Goal: Information Seeking & Learning: Learn about a topic

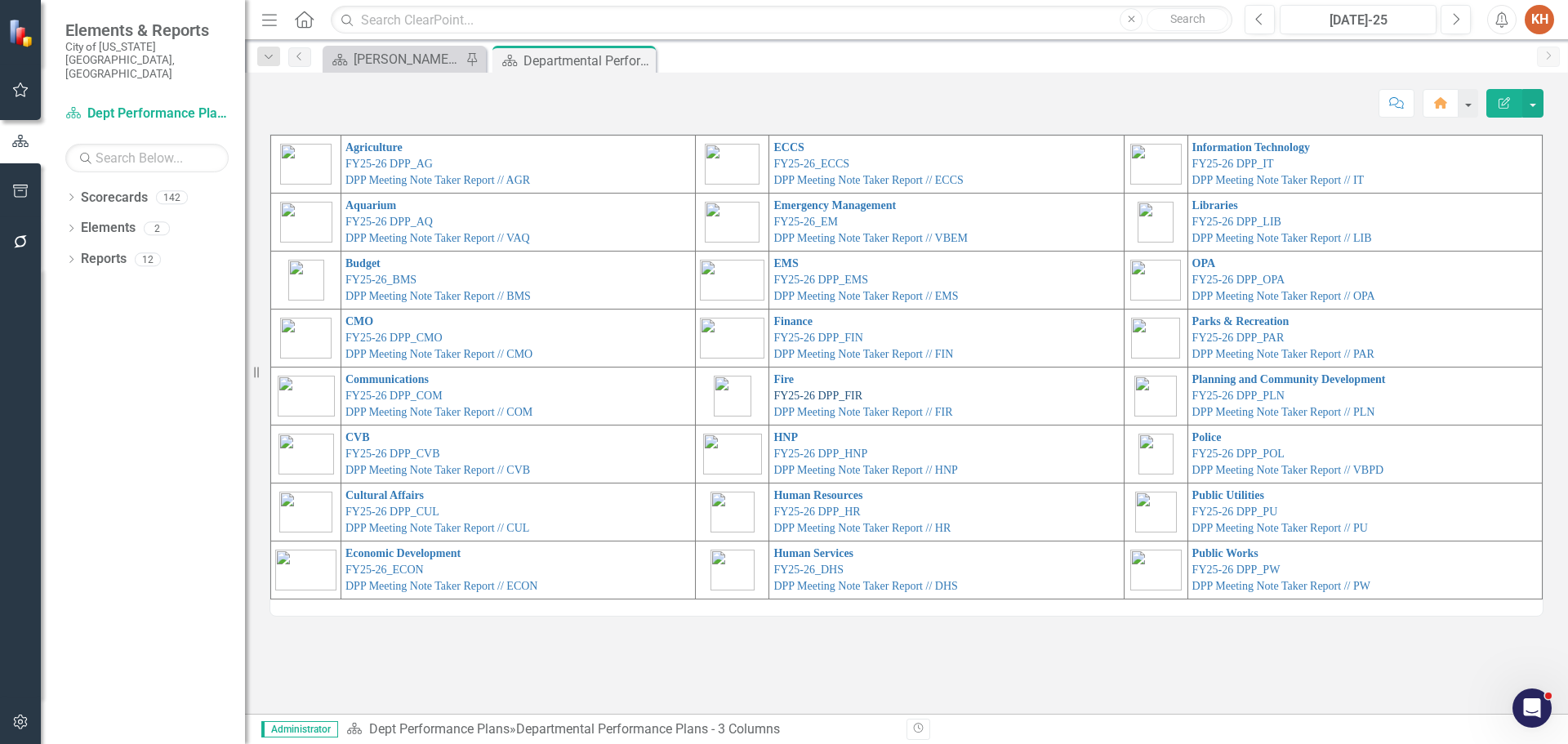
click at [782, 394] on link "FY25-26 DPP_FIR" at bounding box center [817, 395] width 89 height 13
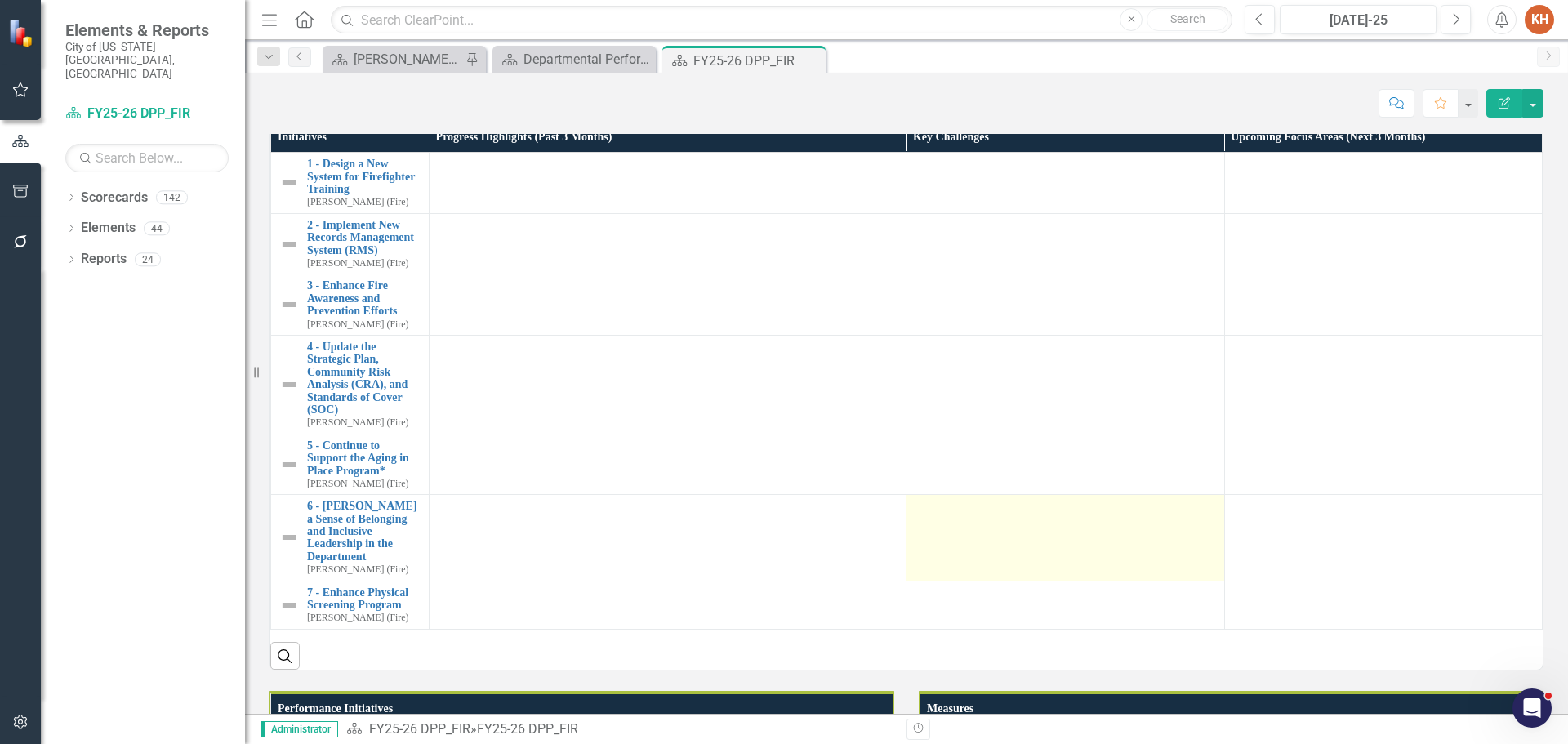
scroll to position [1879, 0]
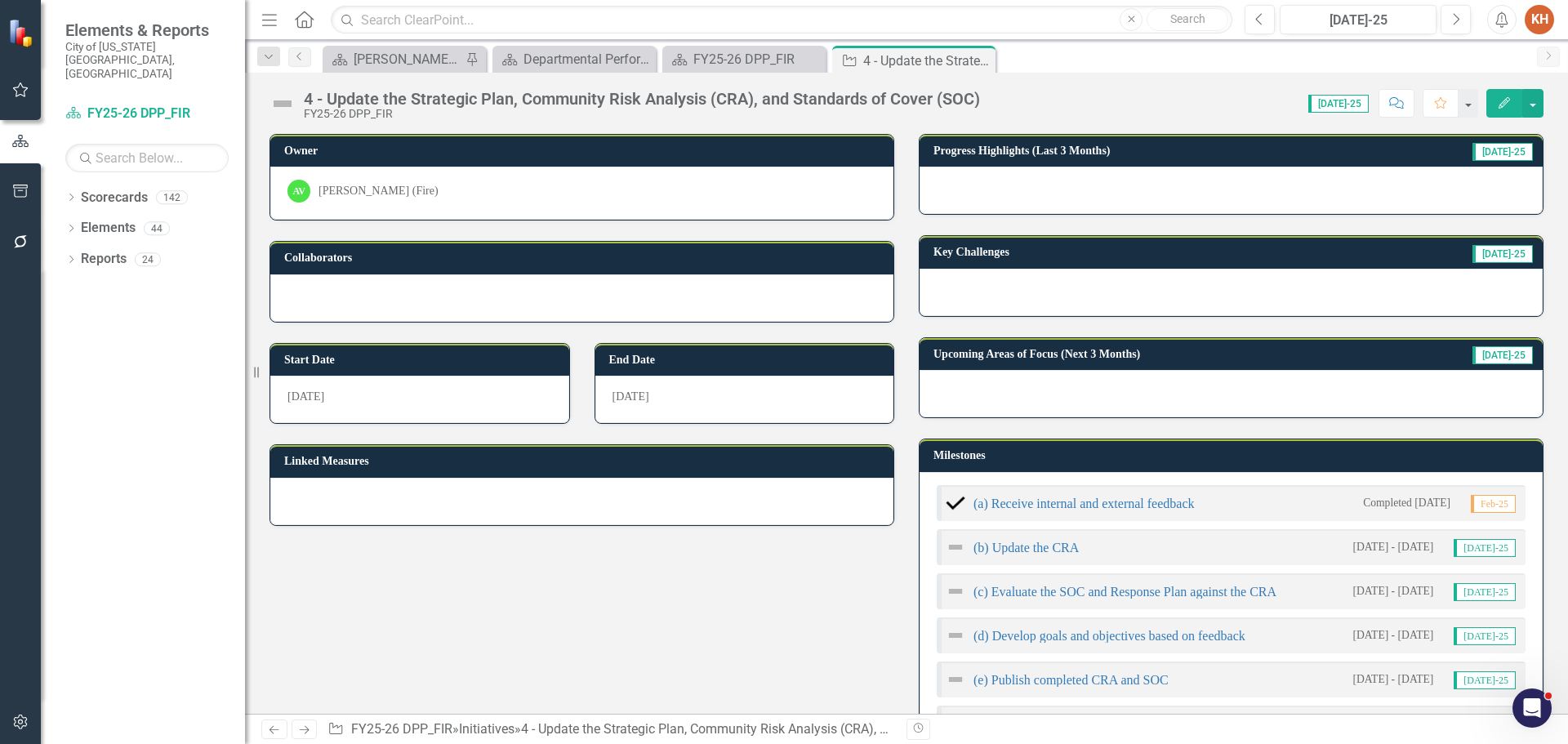
scroll to position [82, 0]
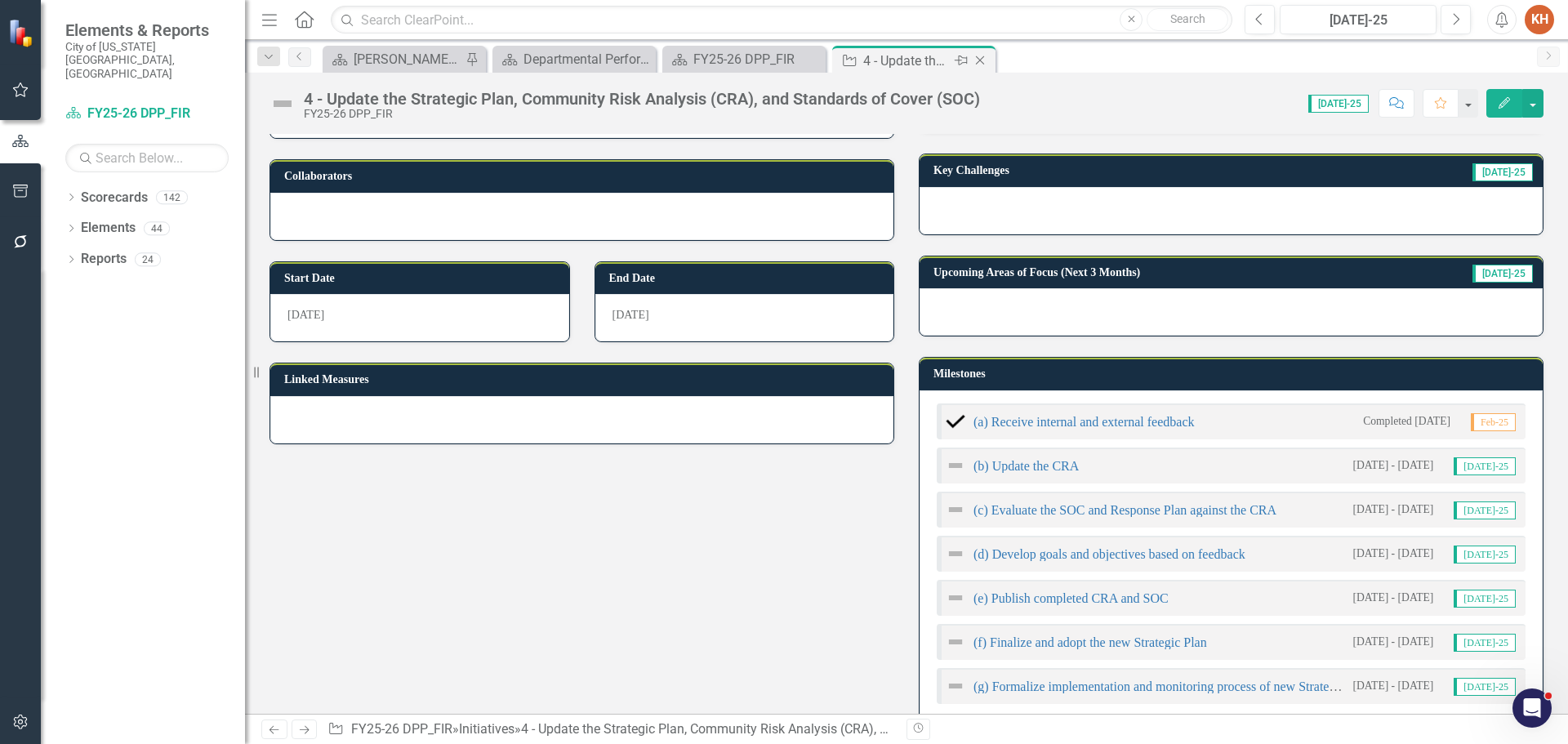
click at [979, 57] on icon "Close" at bounding box center [980, 60] width 17 height 13
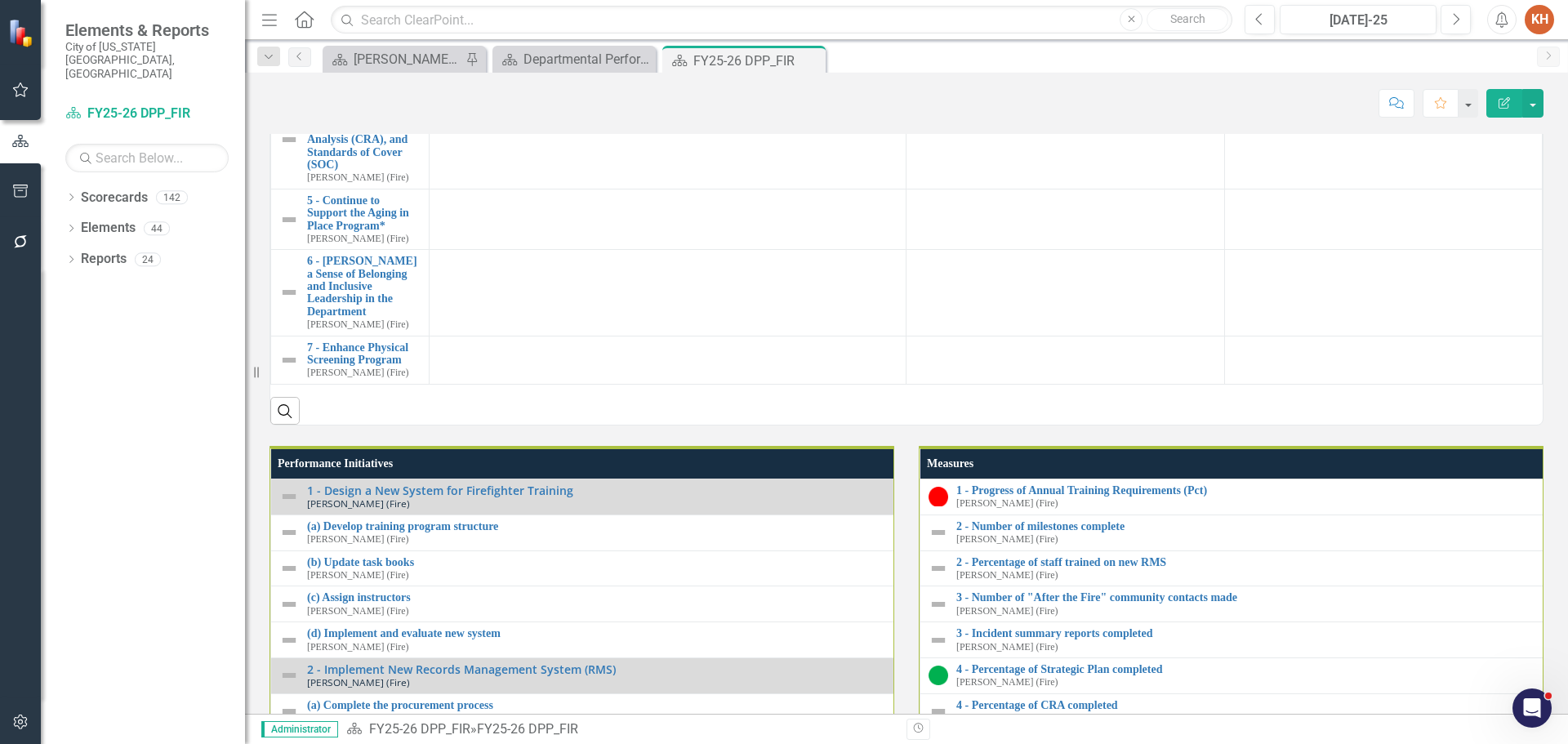
scroll to position [2124, 0]
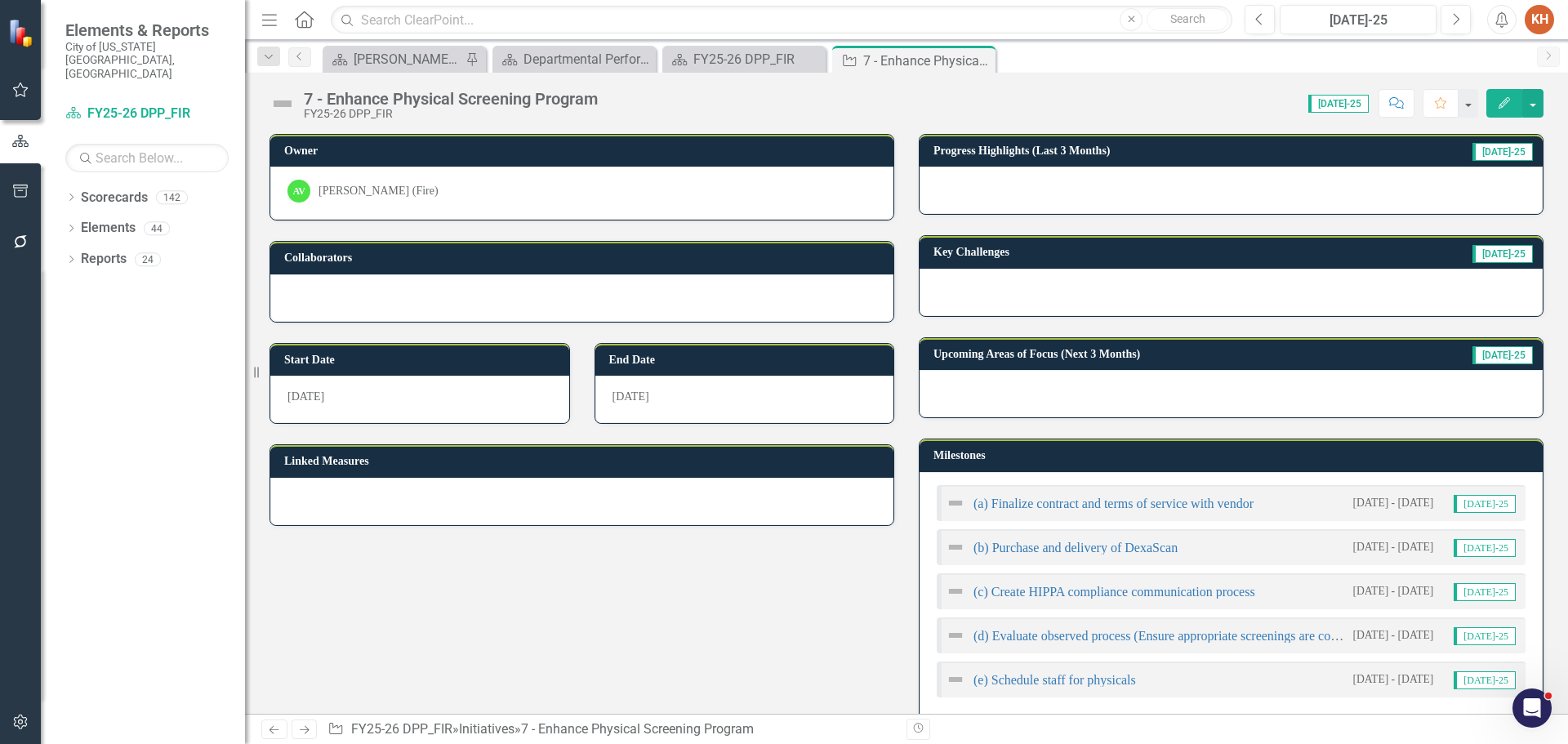
scroll to position [163, 0]
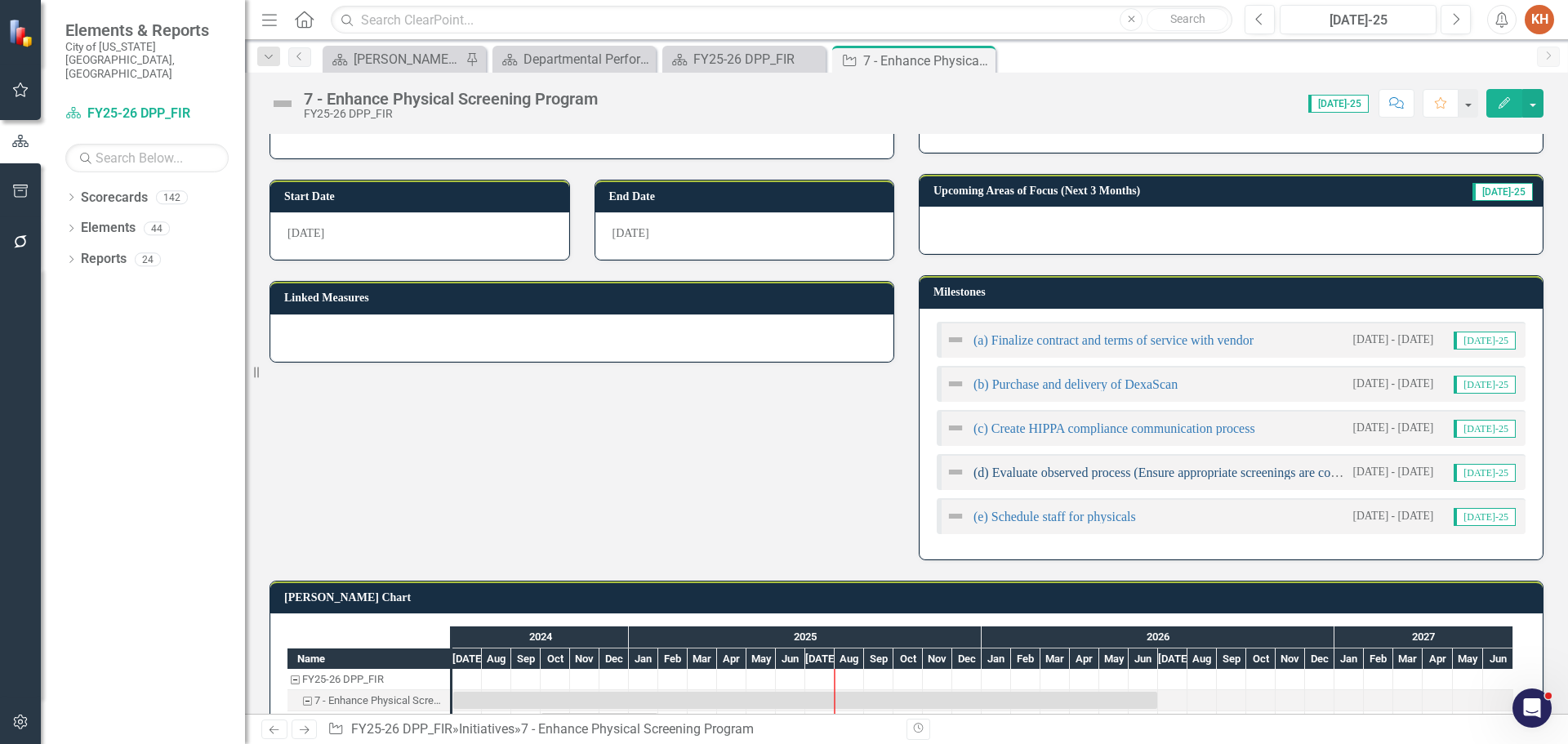
click at [1298, 474] on link "(d) Evaluate observed process (Ensure appropriate screenings are completed)" at bounding box center [1175, 472] width 404 height 14
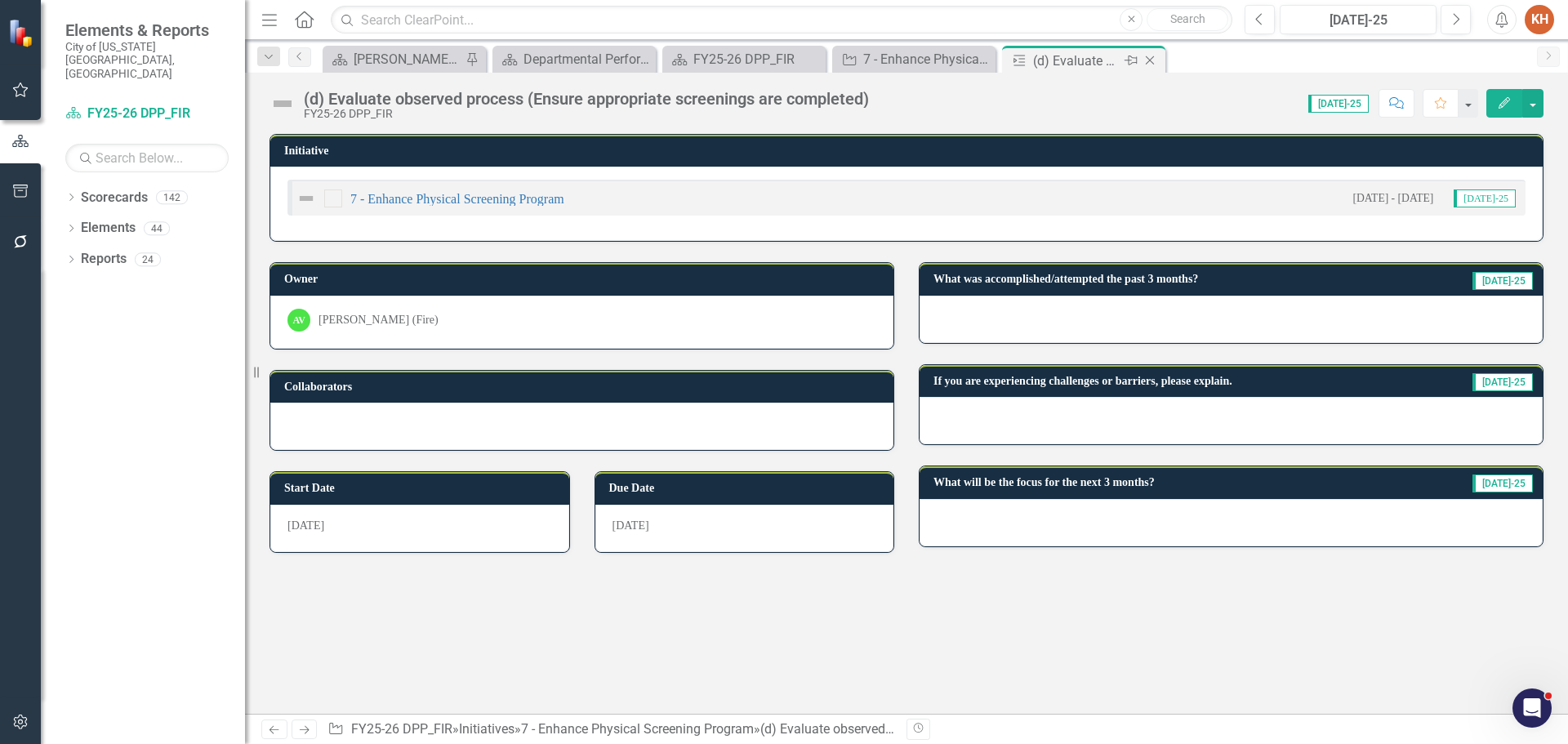
click at [1148, 60] on icon "Close" at bounding box center [1150, 60] width 17 height 13
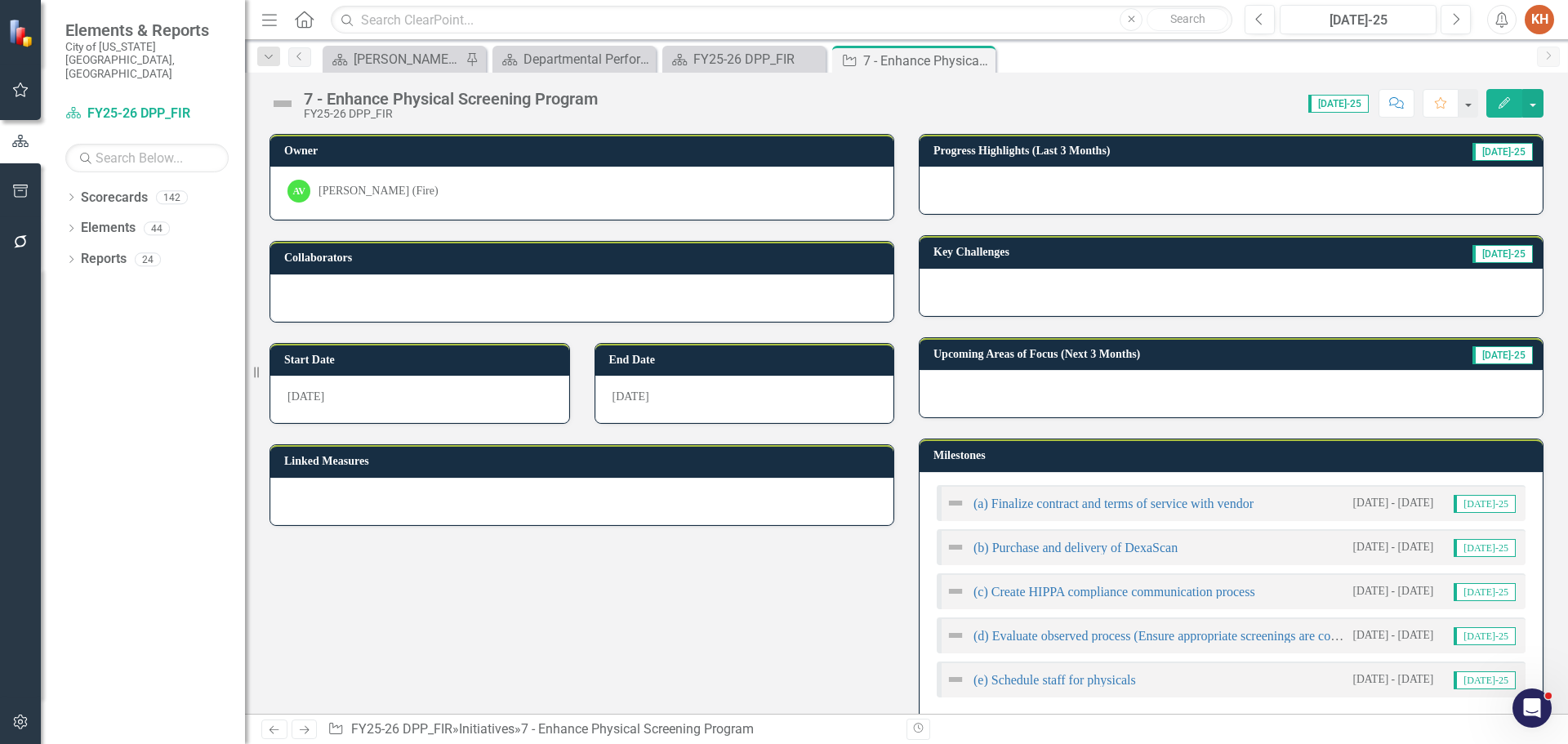
scroll to position [163, 0]
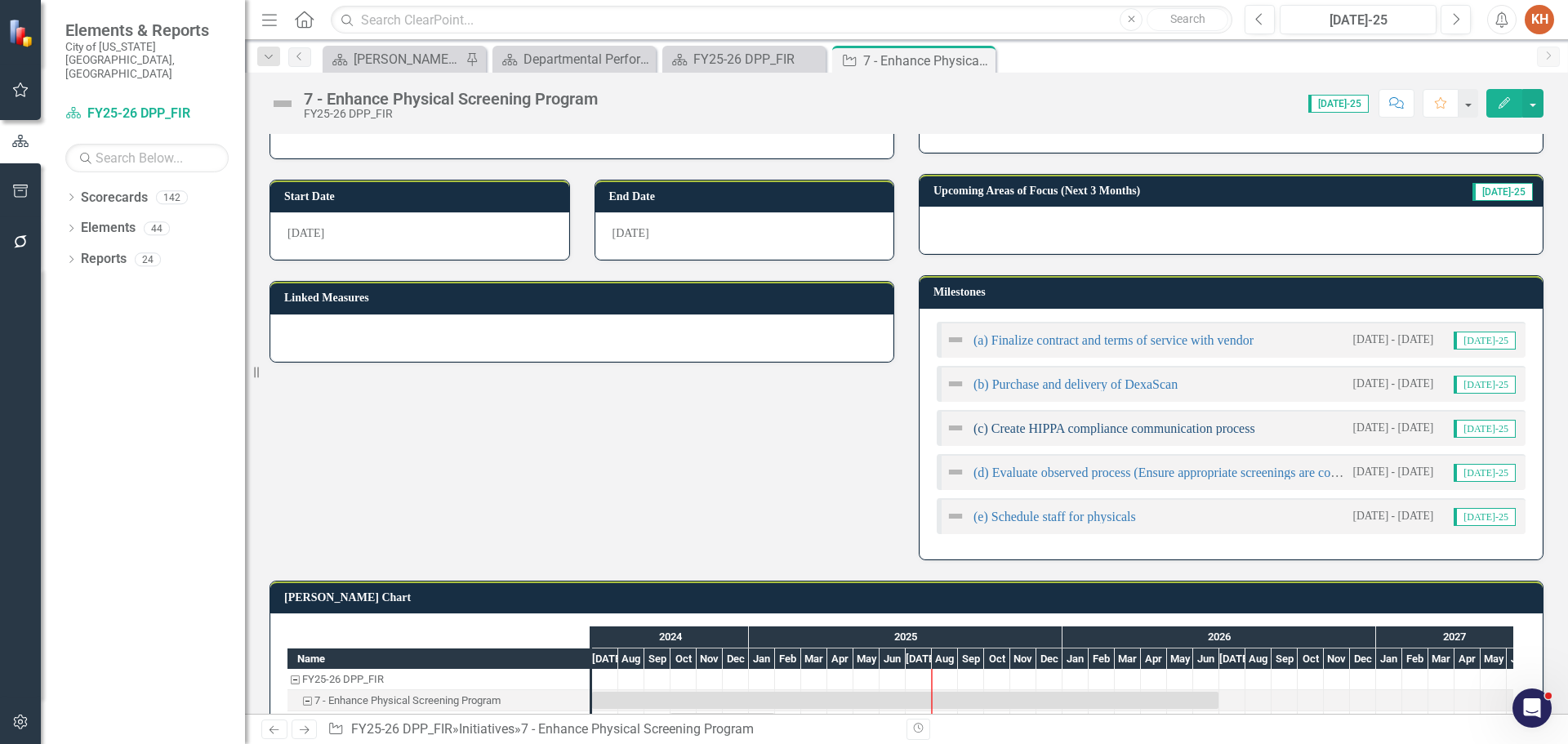
click at [1073, 432] on link "(c) Create HIPPA compliance communication process" at bounding box center [1114, 428] width 282 height 14
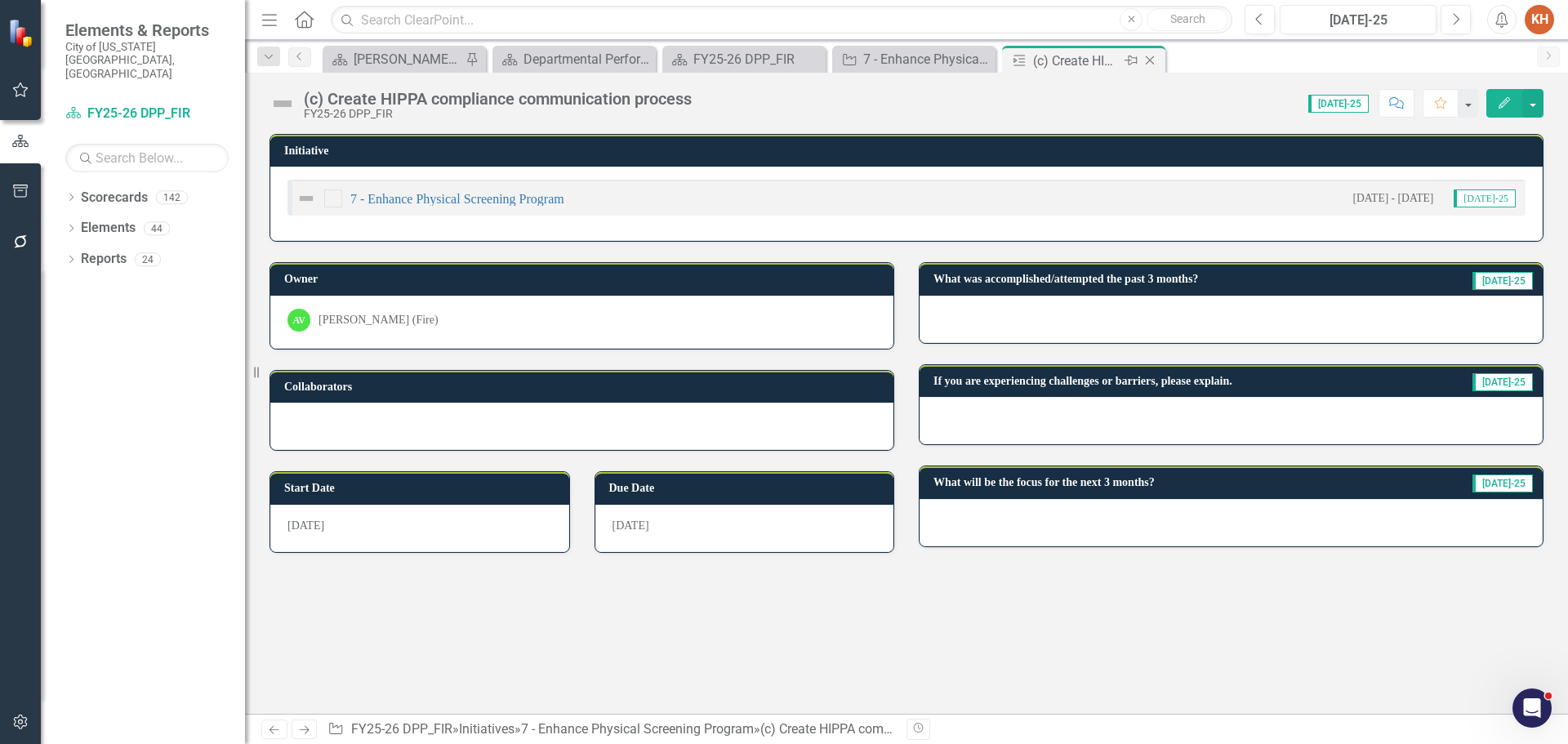
click at [1152, 59] on icon "Close" at bounding box center [1150, 60] width 17 height 13
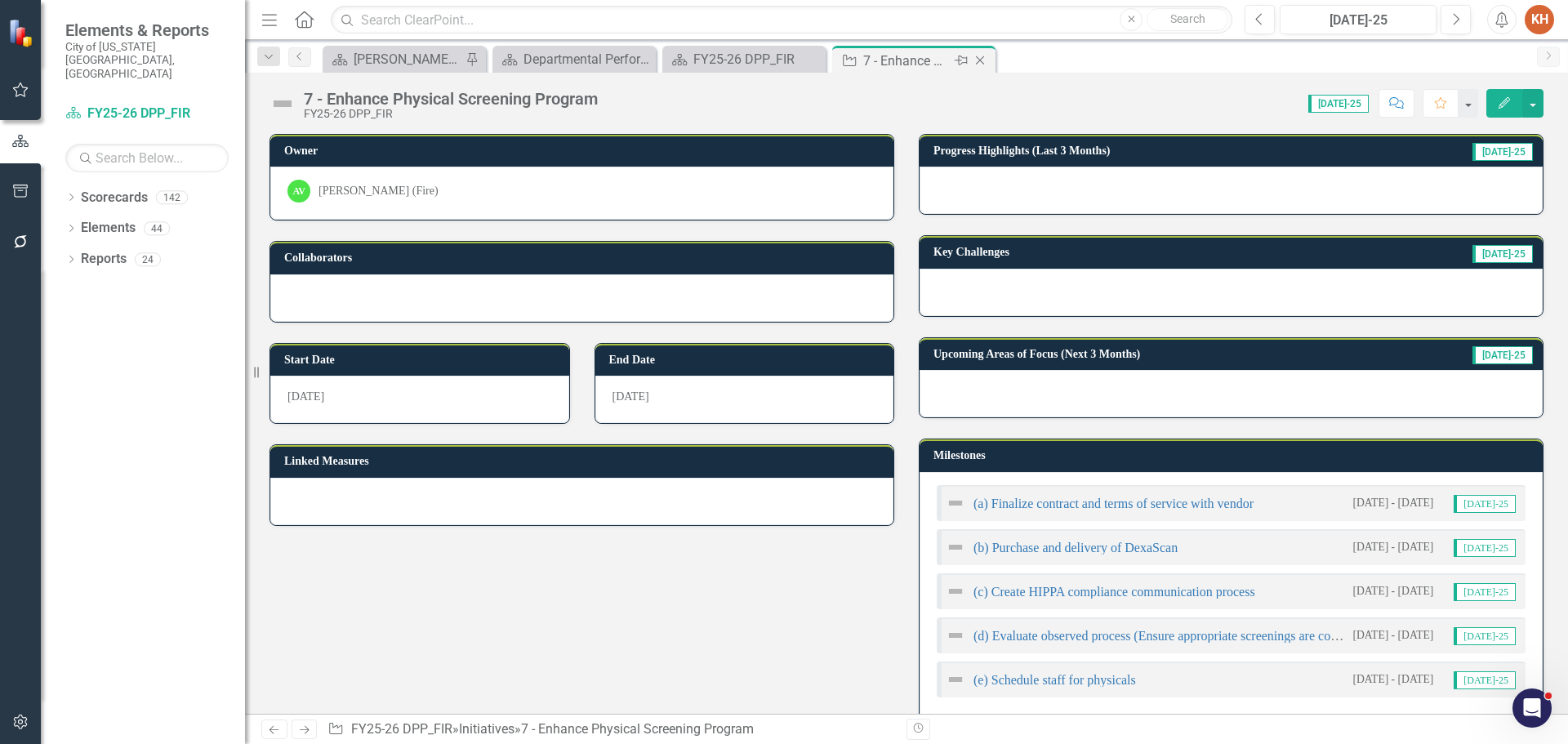
click at [976, 61] on icon "Close" at bounding box center [980, 60] width 17 height 13
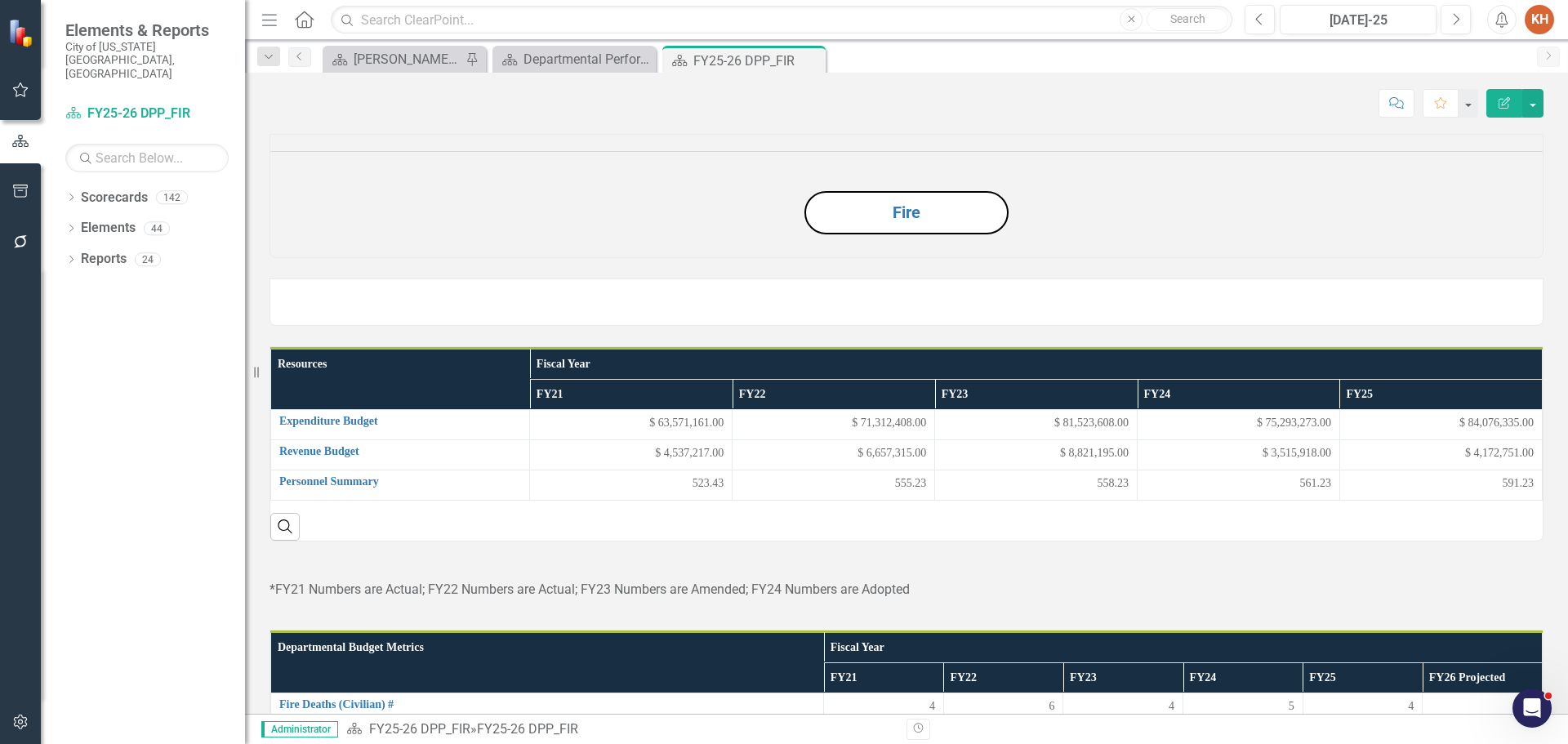
drag, startPoint x: 806, startPoint y: 59, endPoint x: 1396, endPoint y: 266, distance: 625.3
click at [0, 0] on icon "Close" at bounding box center [0, 0] width 0 height 0
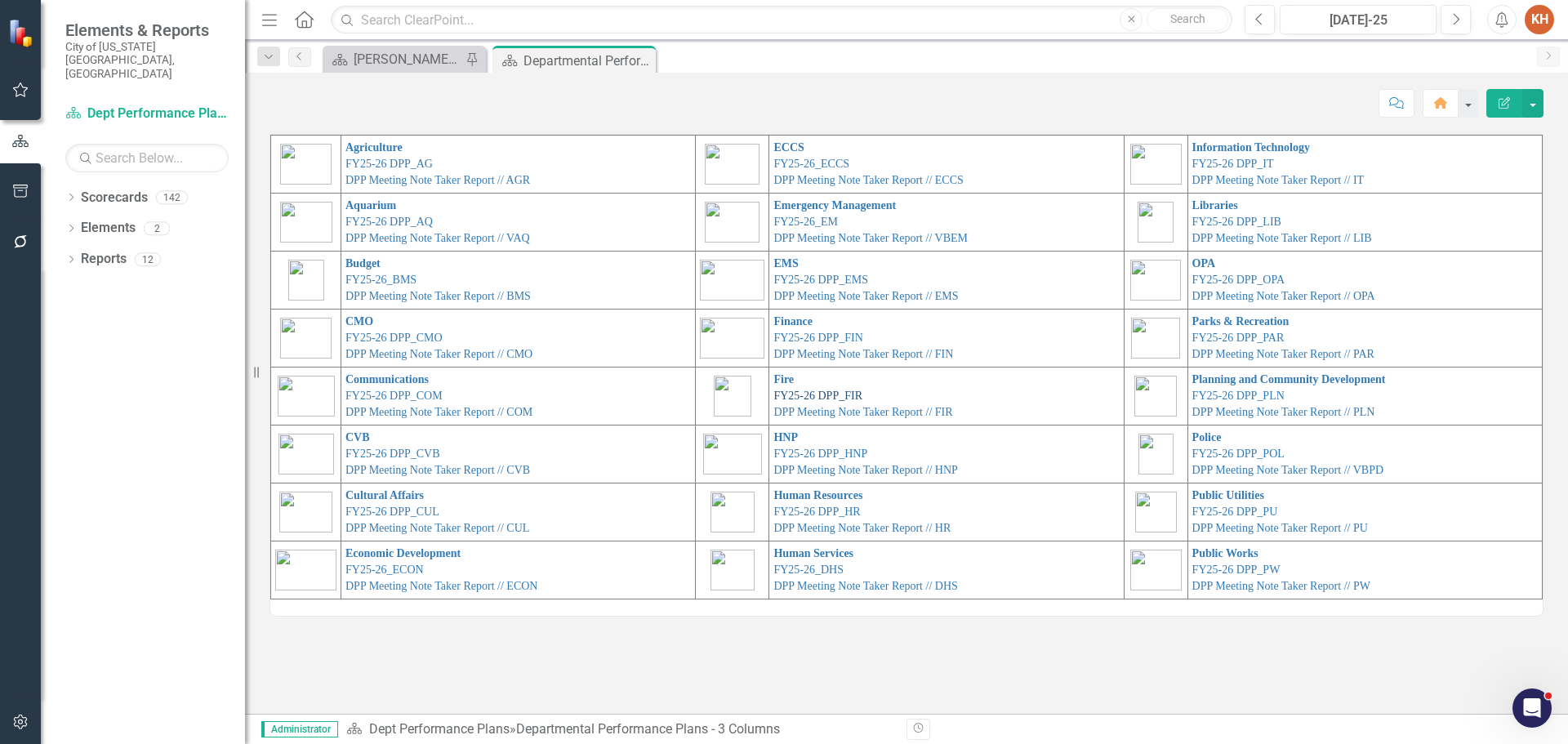
click at [807, 395] on link "FY25-26 DPP_FIR" at bounding box center [817, 395] width 89 height 13
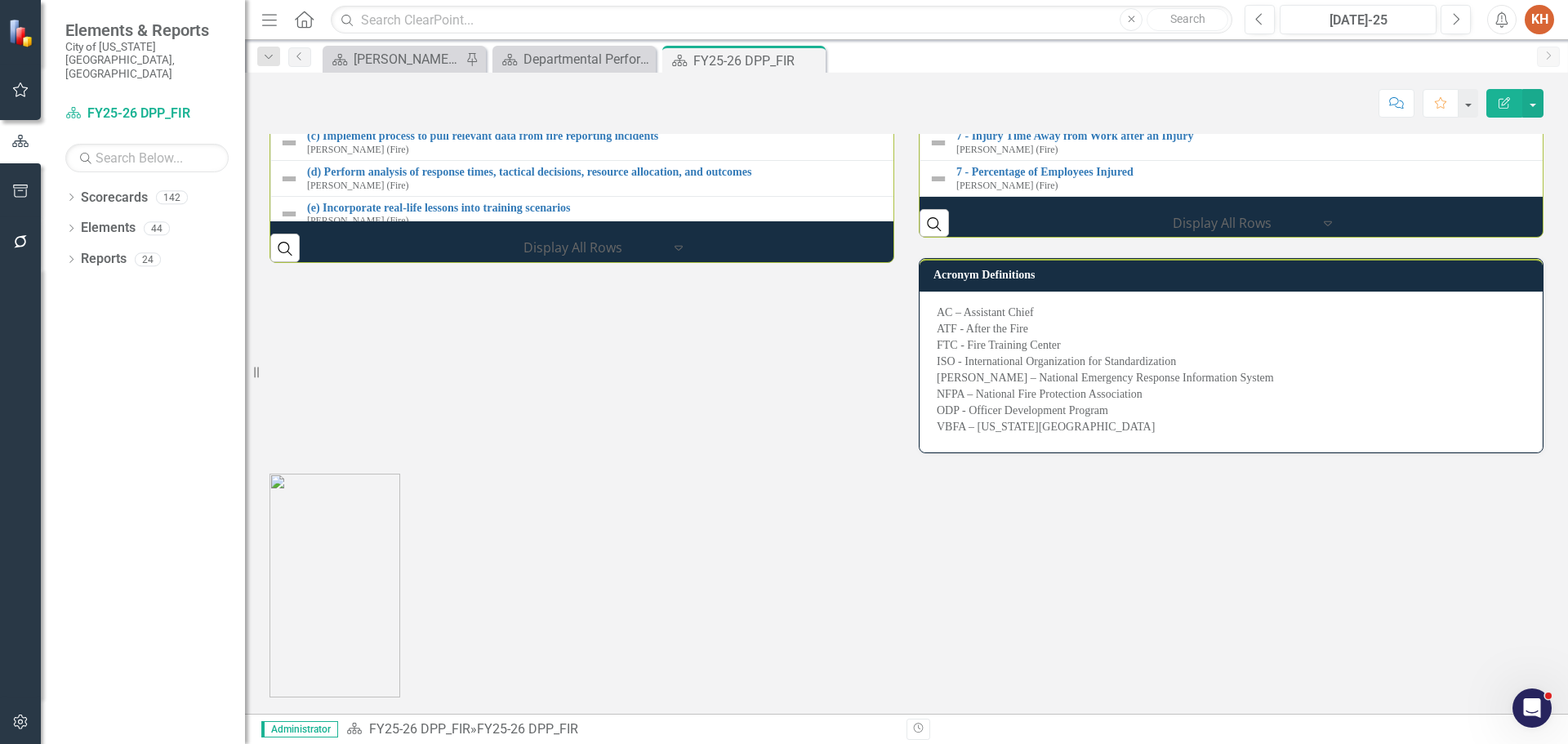
scroll to position [2369, 0]
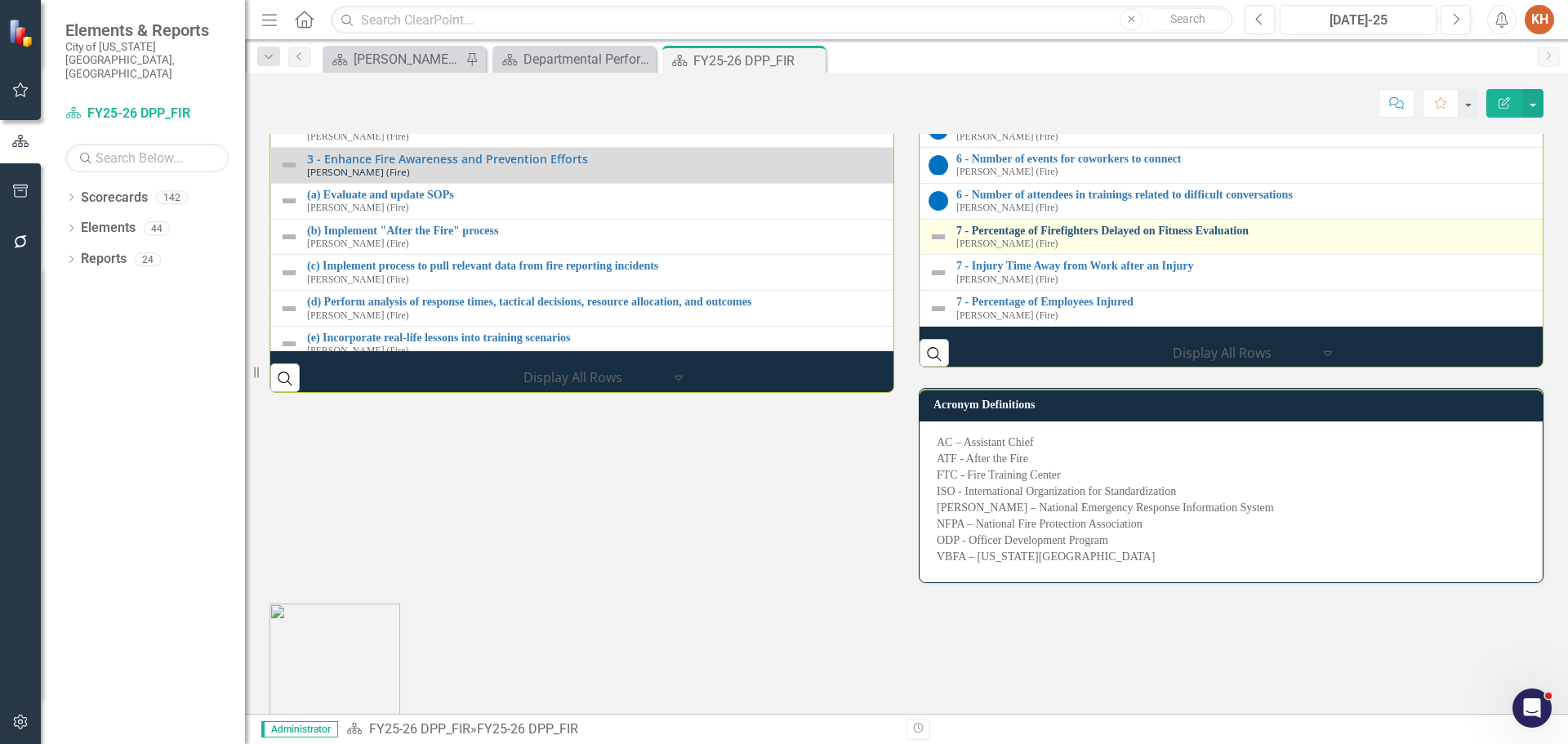
click at [1210, 237] on link "7 - Percentage of Firefighters Delayed on Fitness Evaluation" at bounding box center [1566, 231] width 1220 height 13
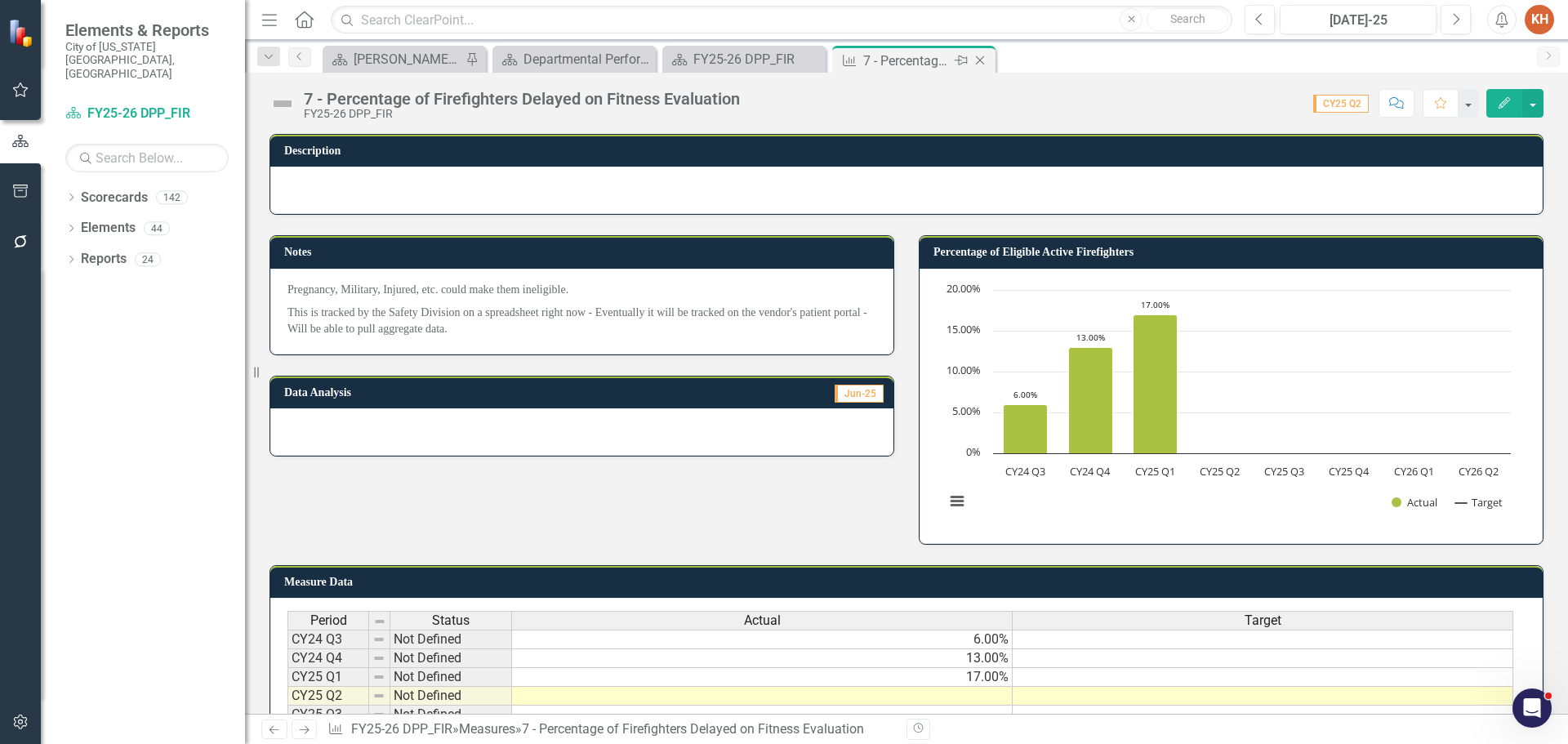
click at [977, 59] on icon "Close" at bounding box center [980, 60] width 17 height 13
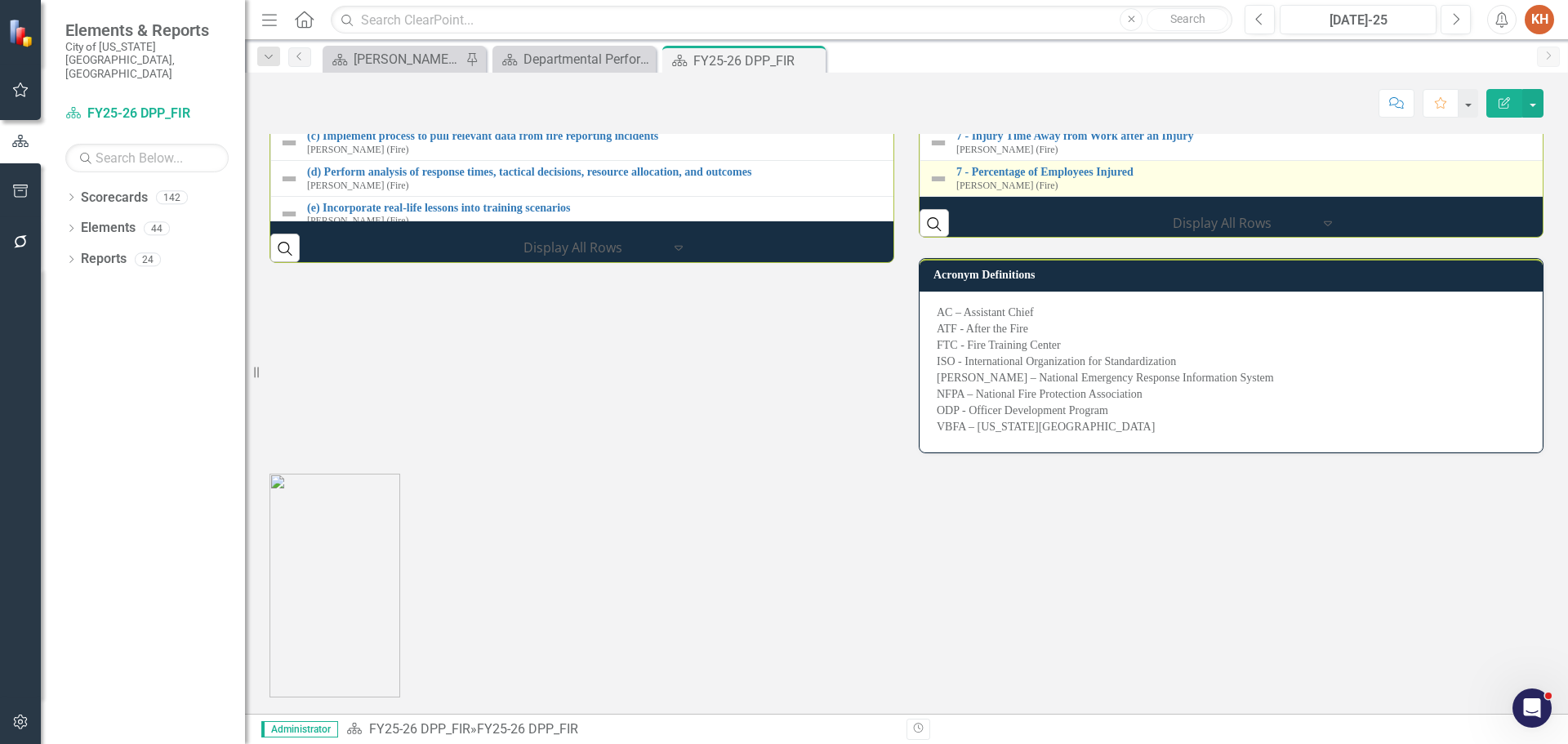
scroll to position [2583, 0]
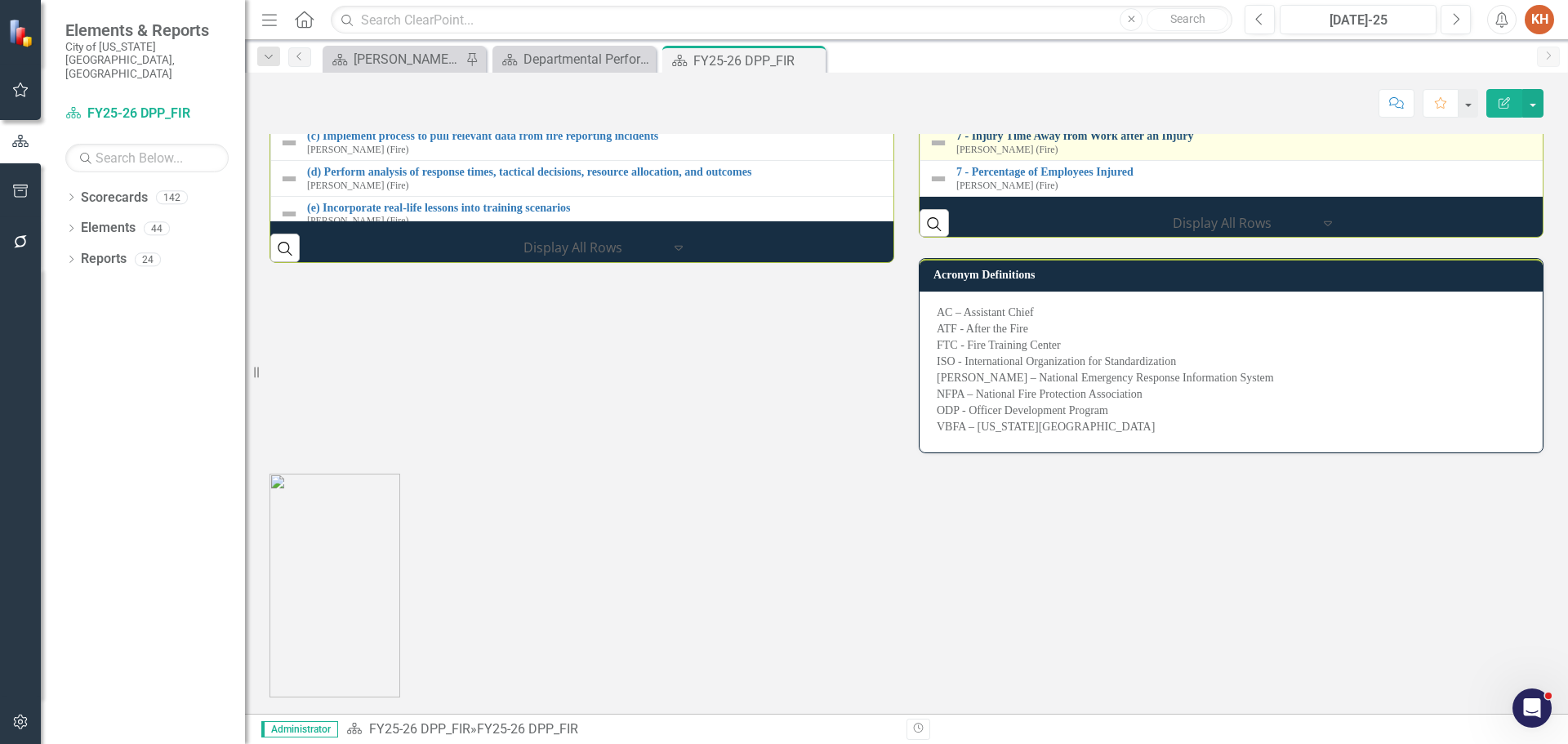
click at [1038, 142] on link "7 - Injury Time Away from Work after an Injury" at bounding box center [1565, 135] width 1219 height 13
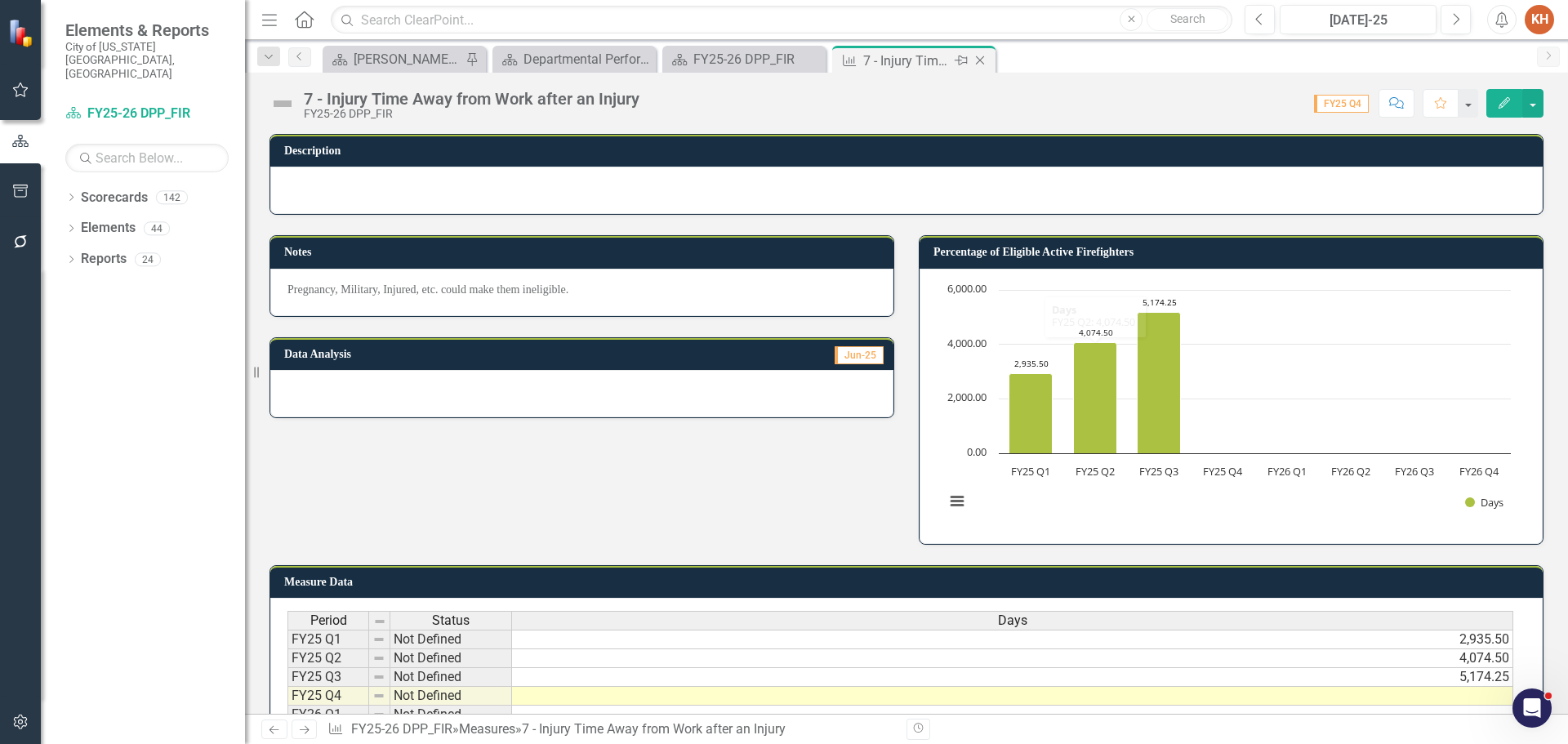
click at [985, 61] on icon "Close" at bounding box center [980, 60] width 17 height 13
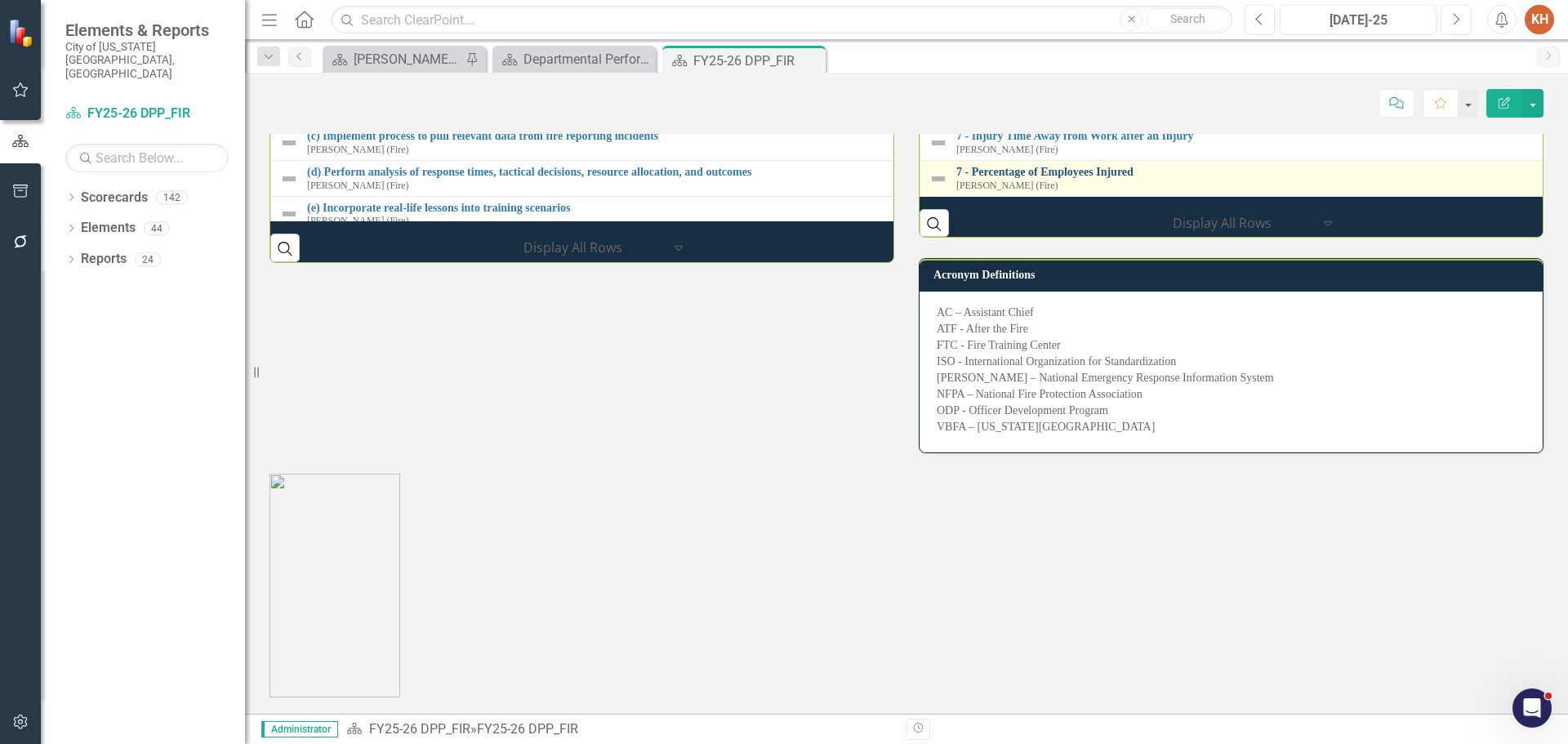
scroll to position [2696, 0]
click at [1047, 178] on link "7 - Percentage of Employees Injured" at bounding box center [1565, 171] width 1219 height 13
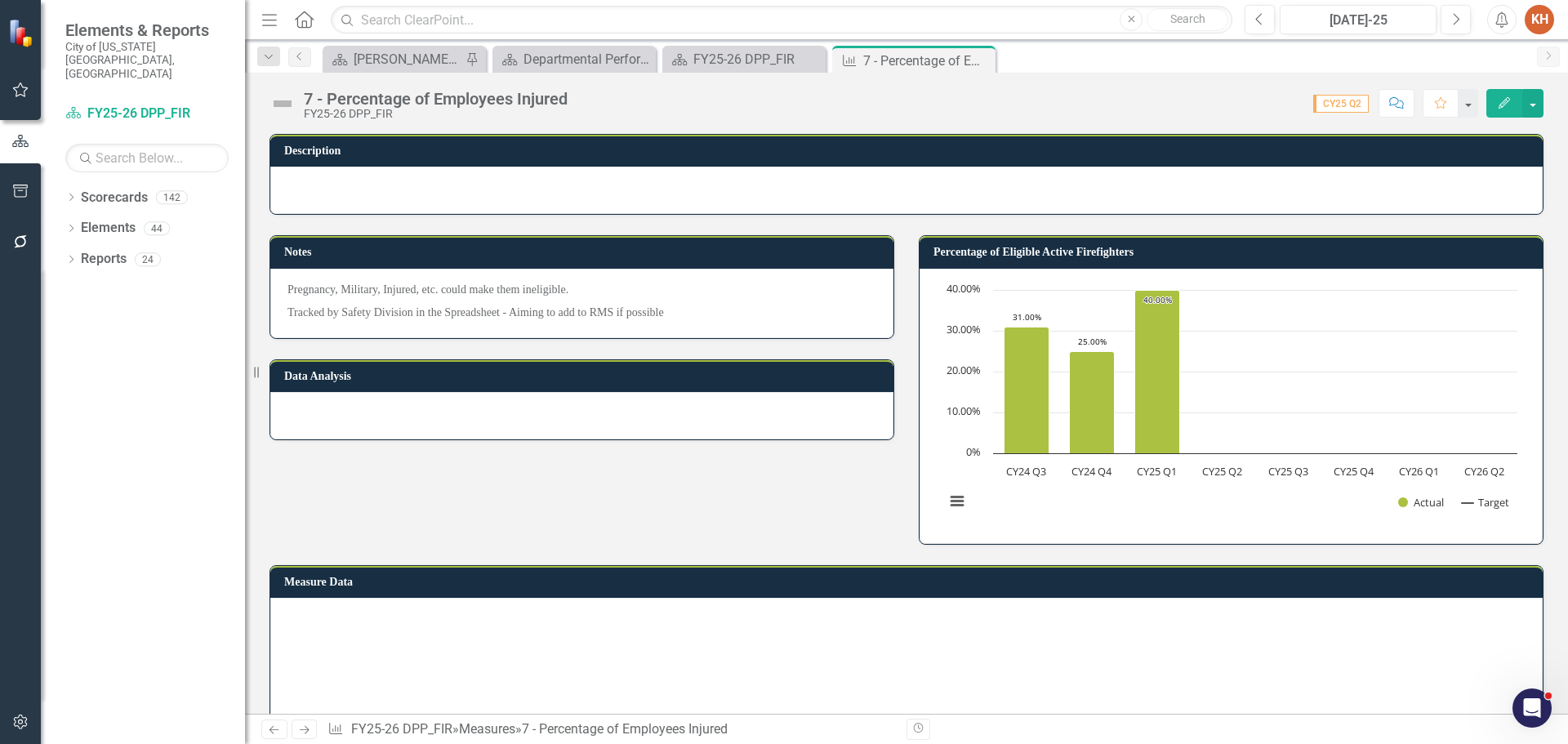
scroll to position [20, 0]
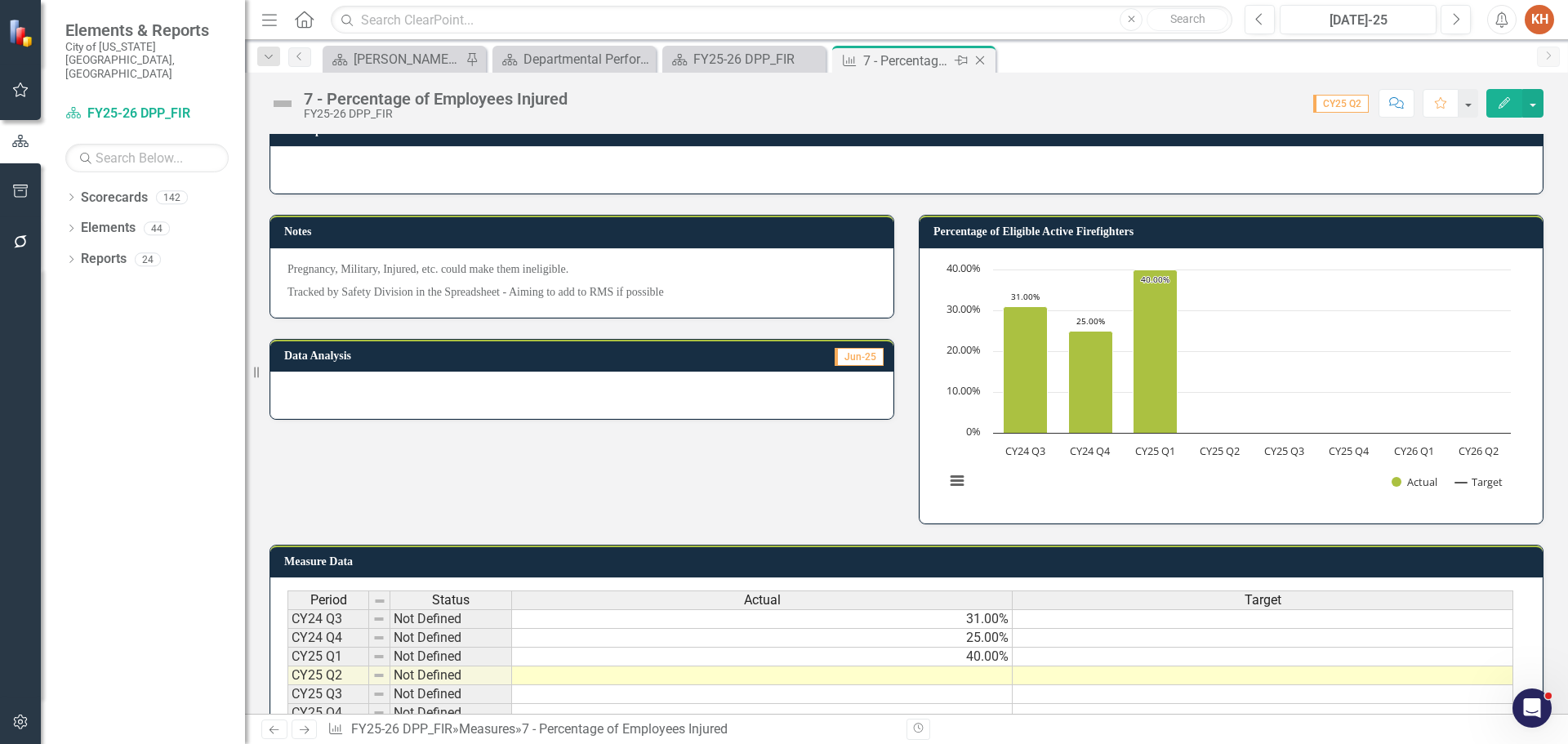
click at [980, 55] on icon "Close" at bounding box center [980, 60] width 17 height 13
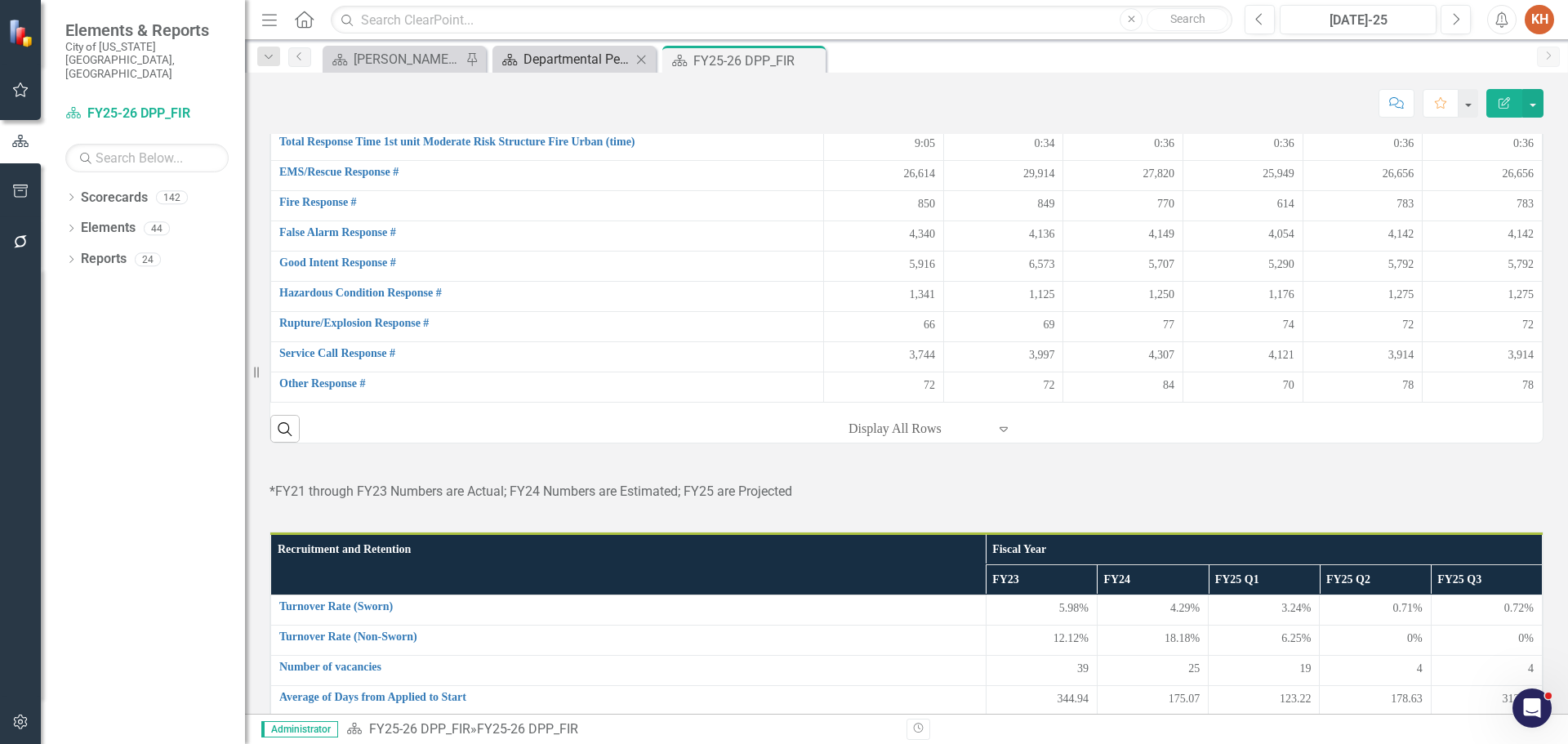
scroll to position [327, 0]
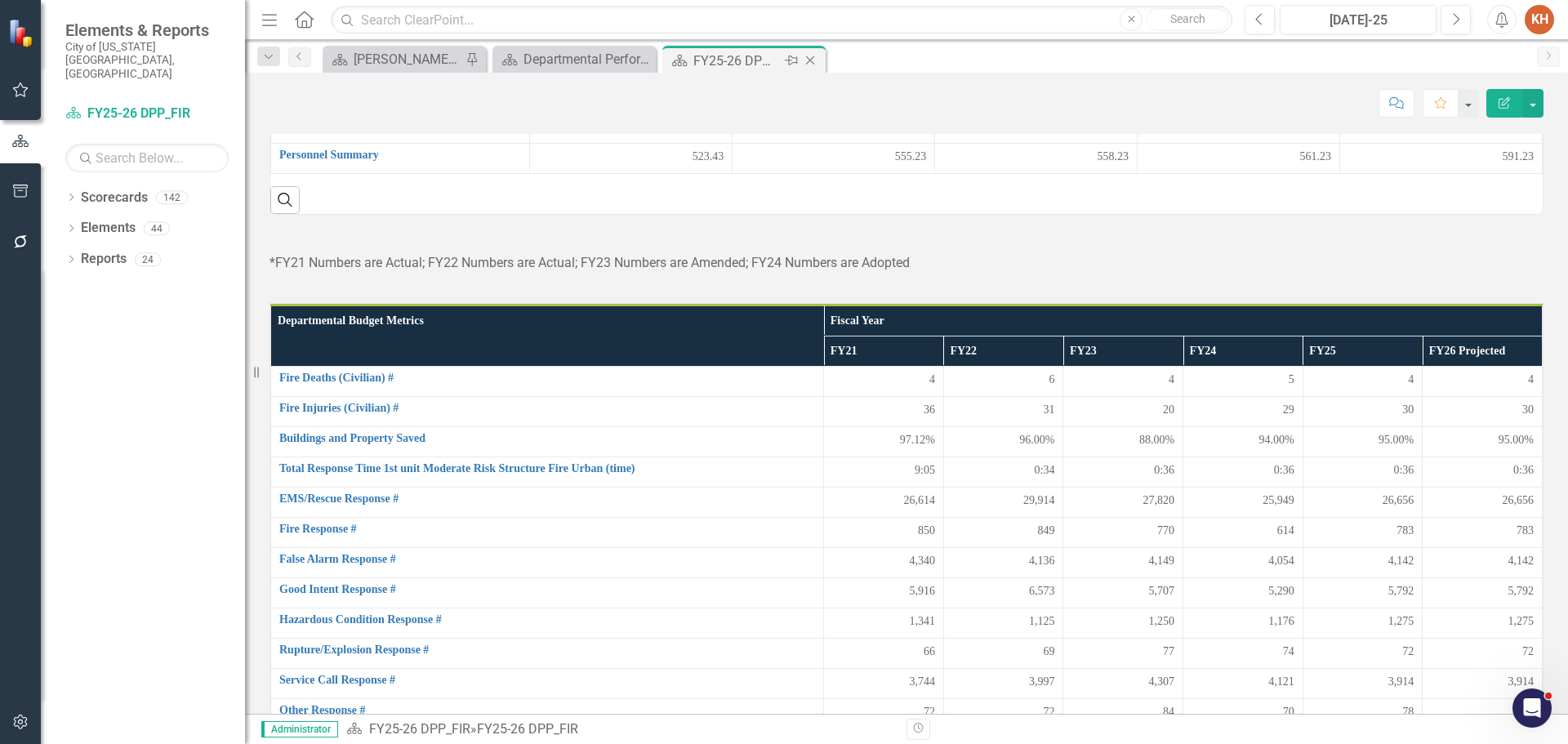
click at [808, 59] on icon "Close" at bounding box center [811, 60] width 17 height 13
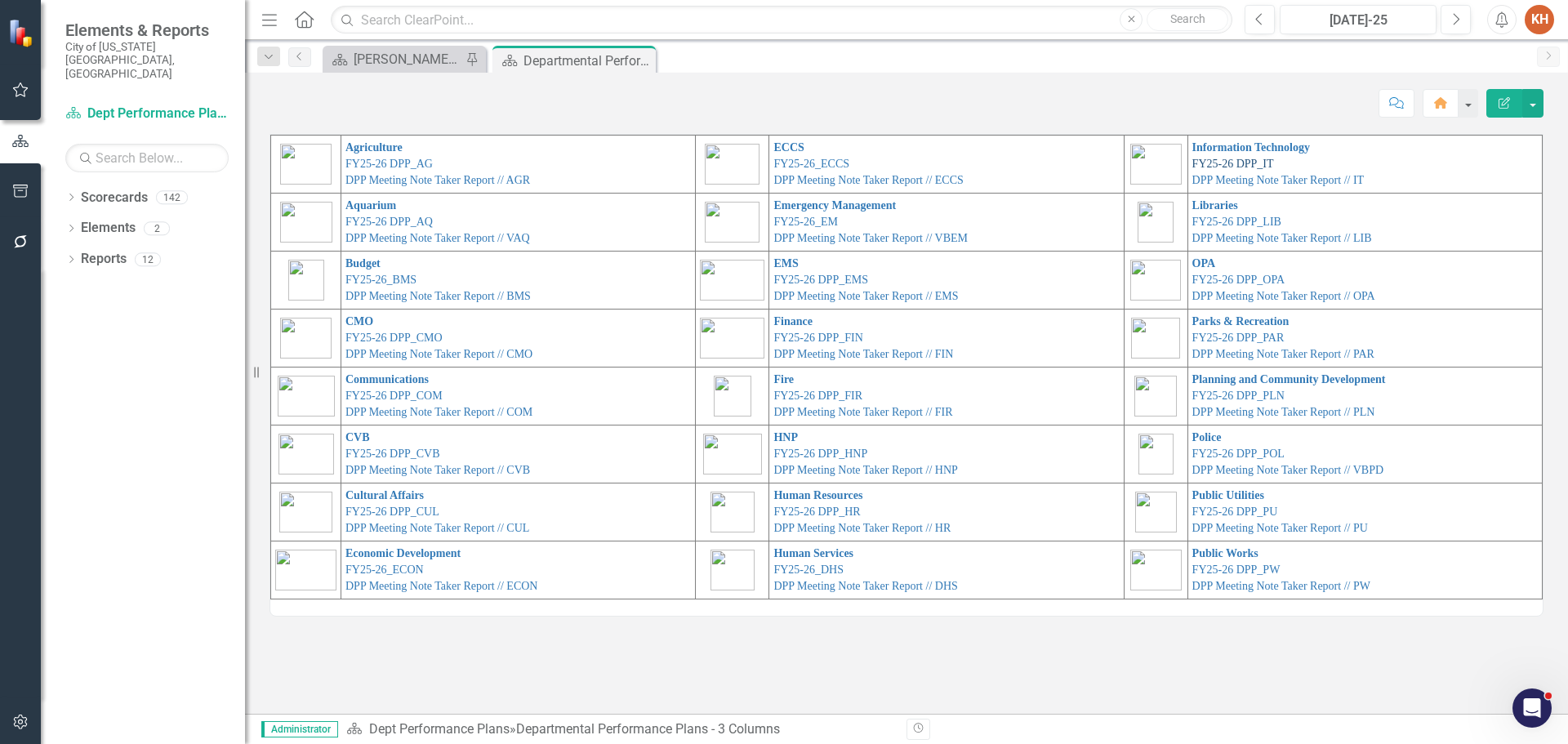
click at [1241, 162] on link "FY25-26 DPP_IT" at bounding box center [1234, 164] width 82 height 13
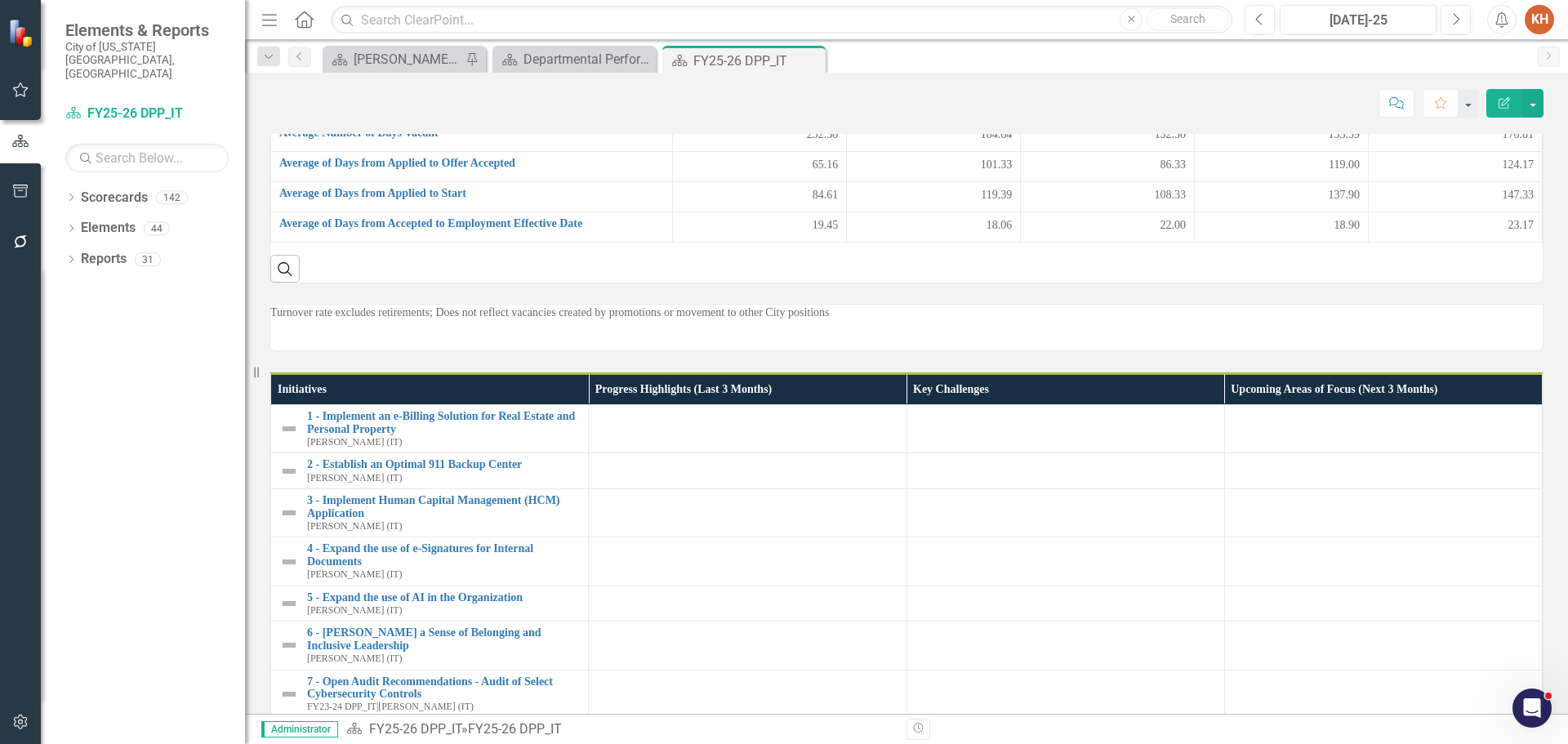
scroll to position [1636, 0]
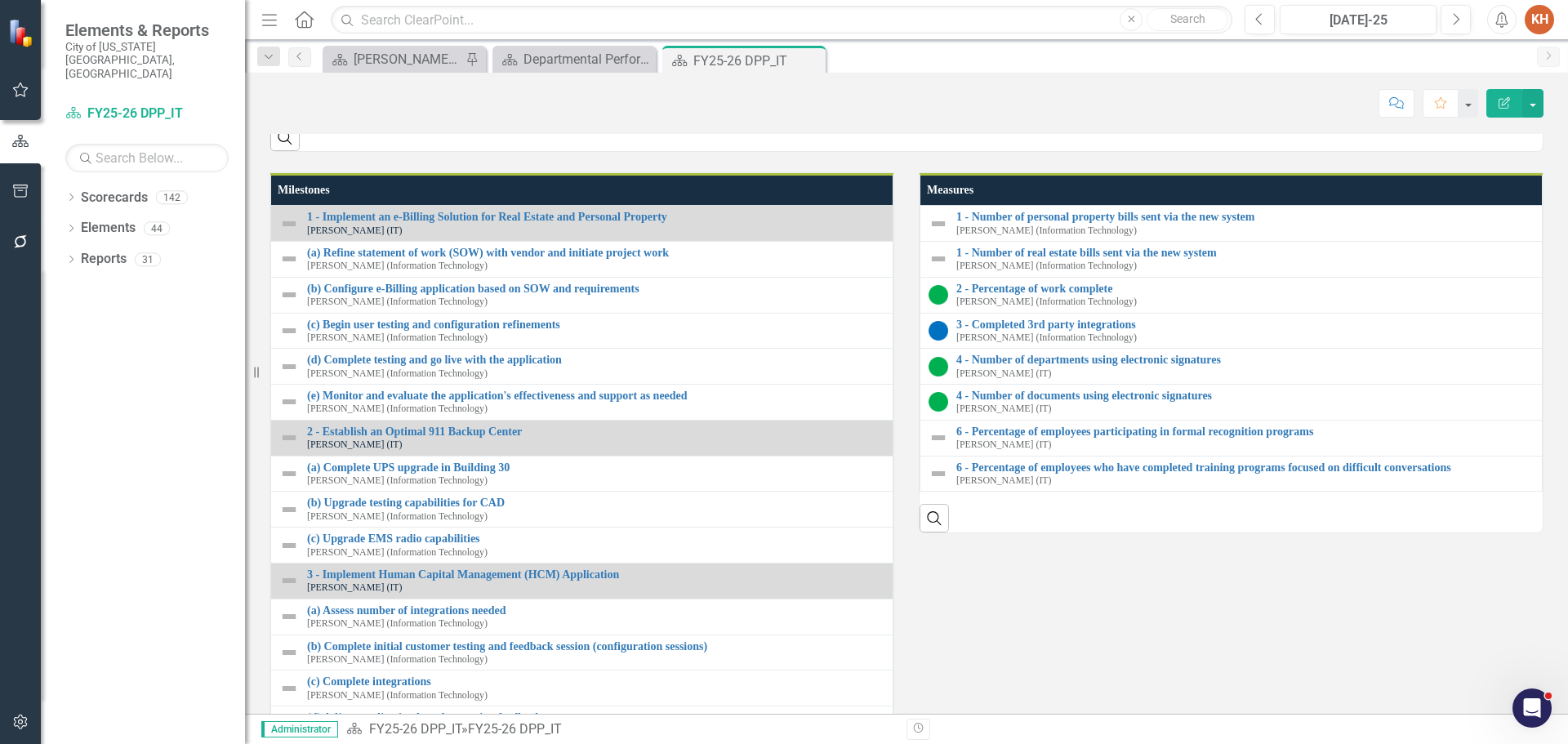
click at [443, 93] on link "8 - Open Audit: Review of City's Mobile Device Management Process - Phase 1" at bounding box center [443, 80] width 272 height 25
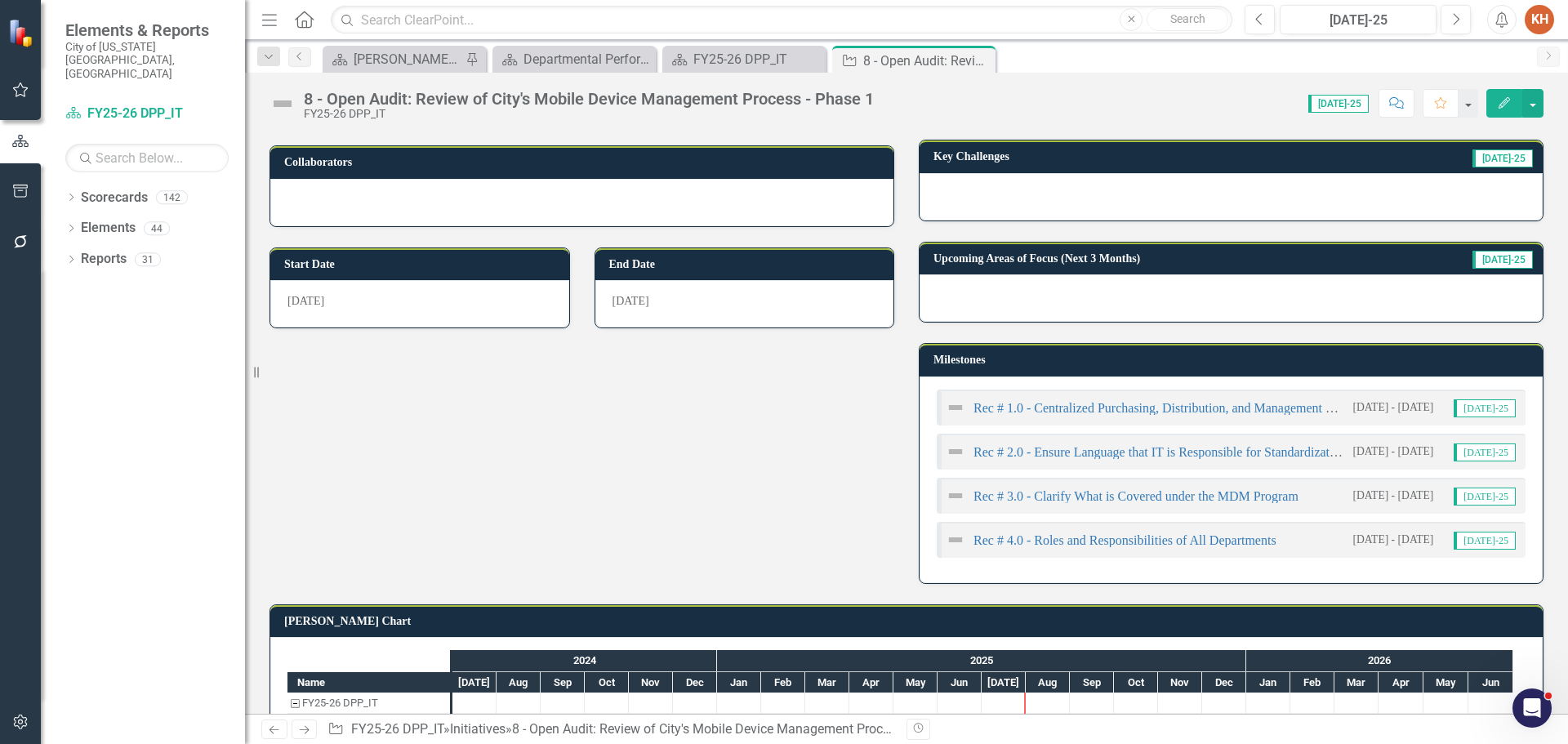
scroll to position [245, 0]
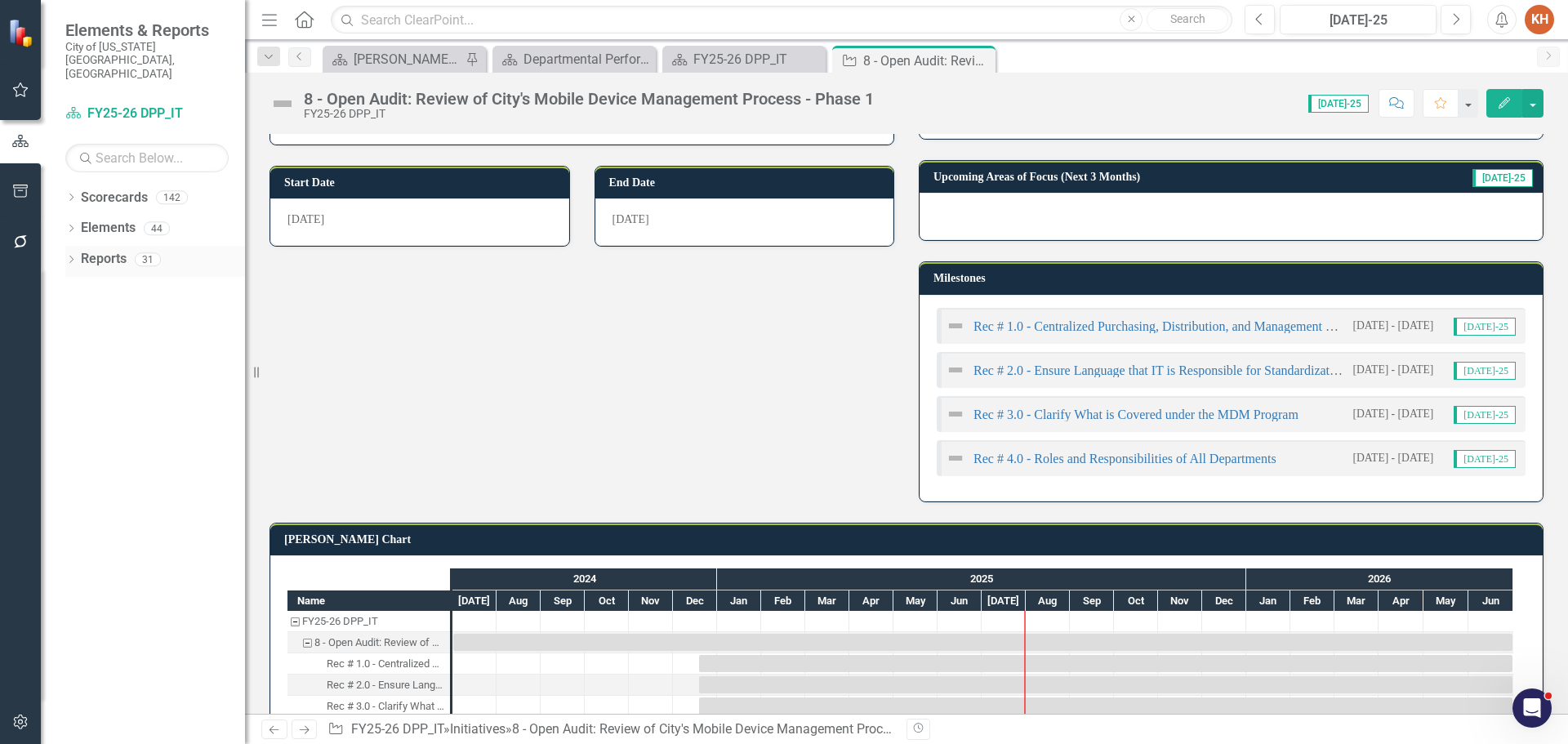
click at [118, 250] on link "Reports" at bounding box center [104, 259] width 46 height 18
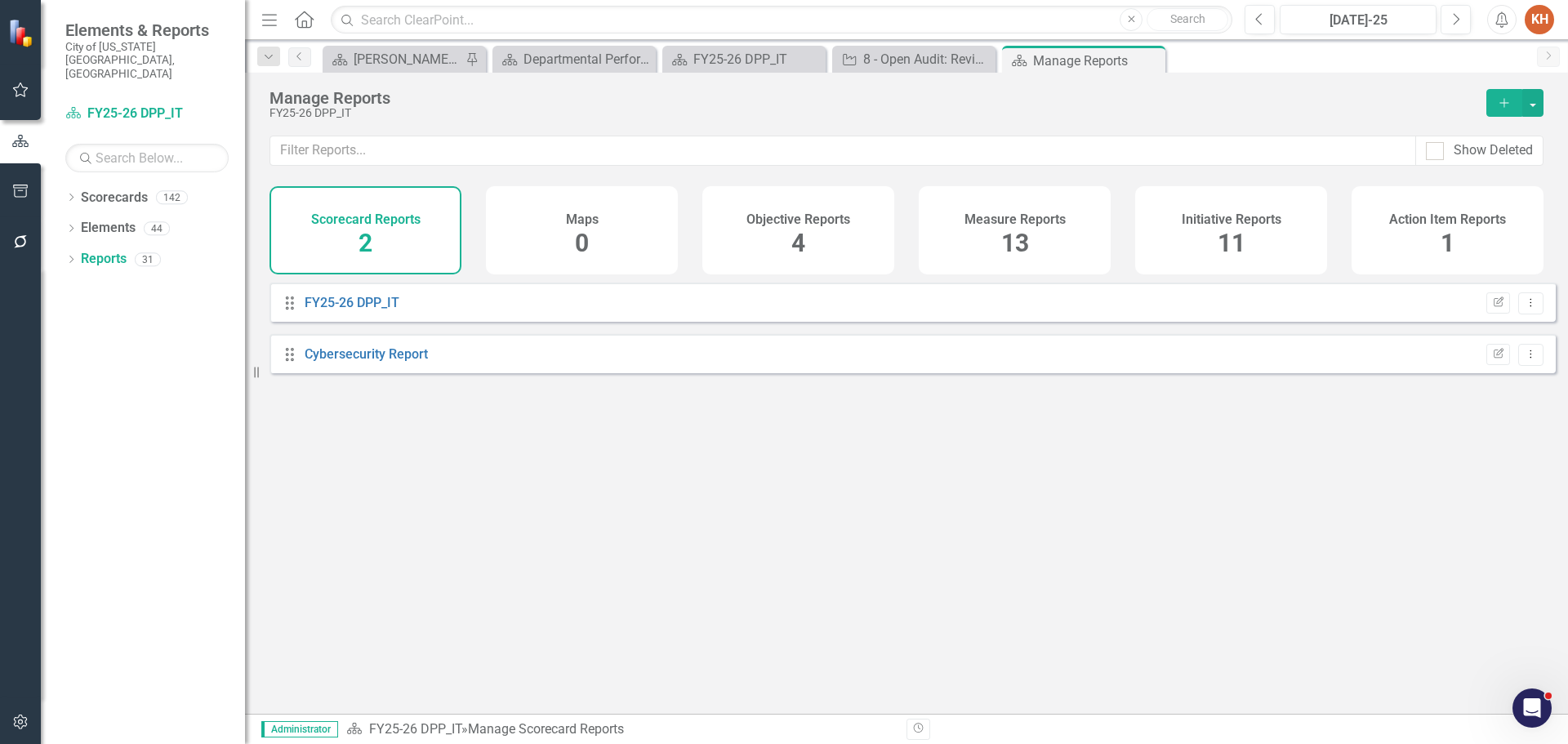
click at [1235, 226] on h4 "Initiative Reports" at bounding box center [1231, 220] width 99 height 15
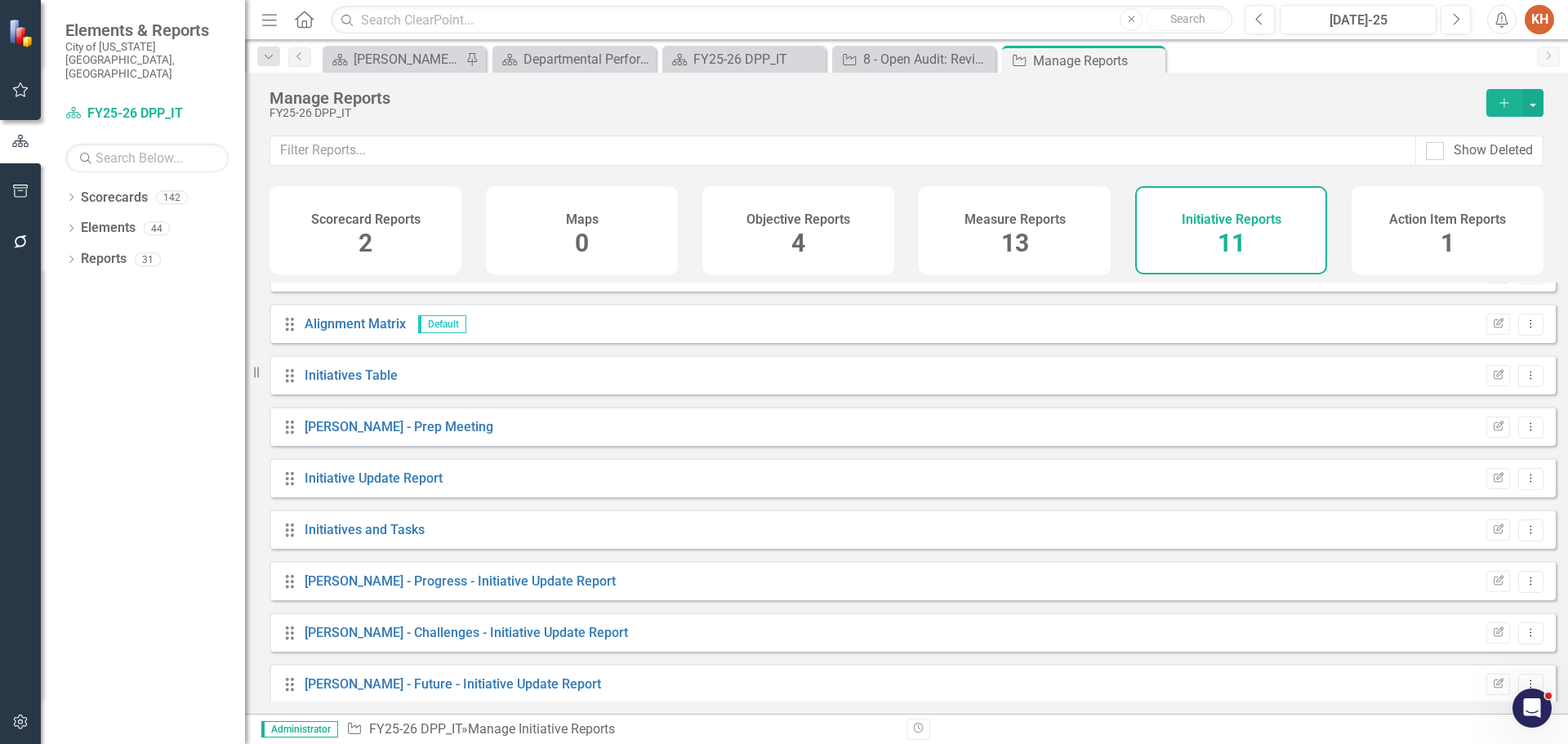
scroll to position [147, 0]
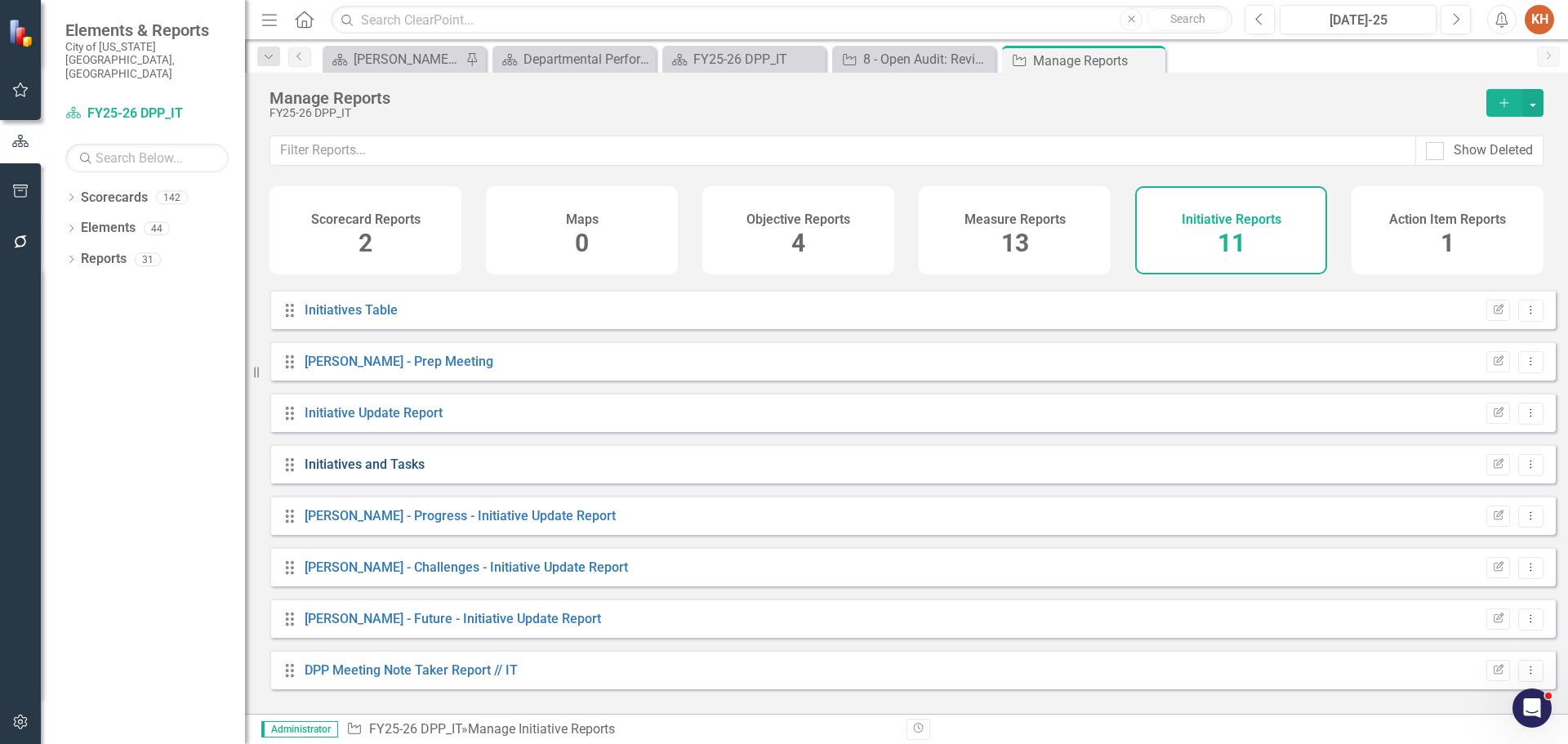
click at [410, 472] on link "Initiatives and Tasks" at bounding box center [365, 464] width 120 height 16
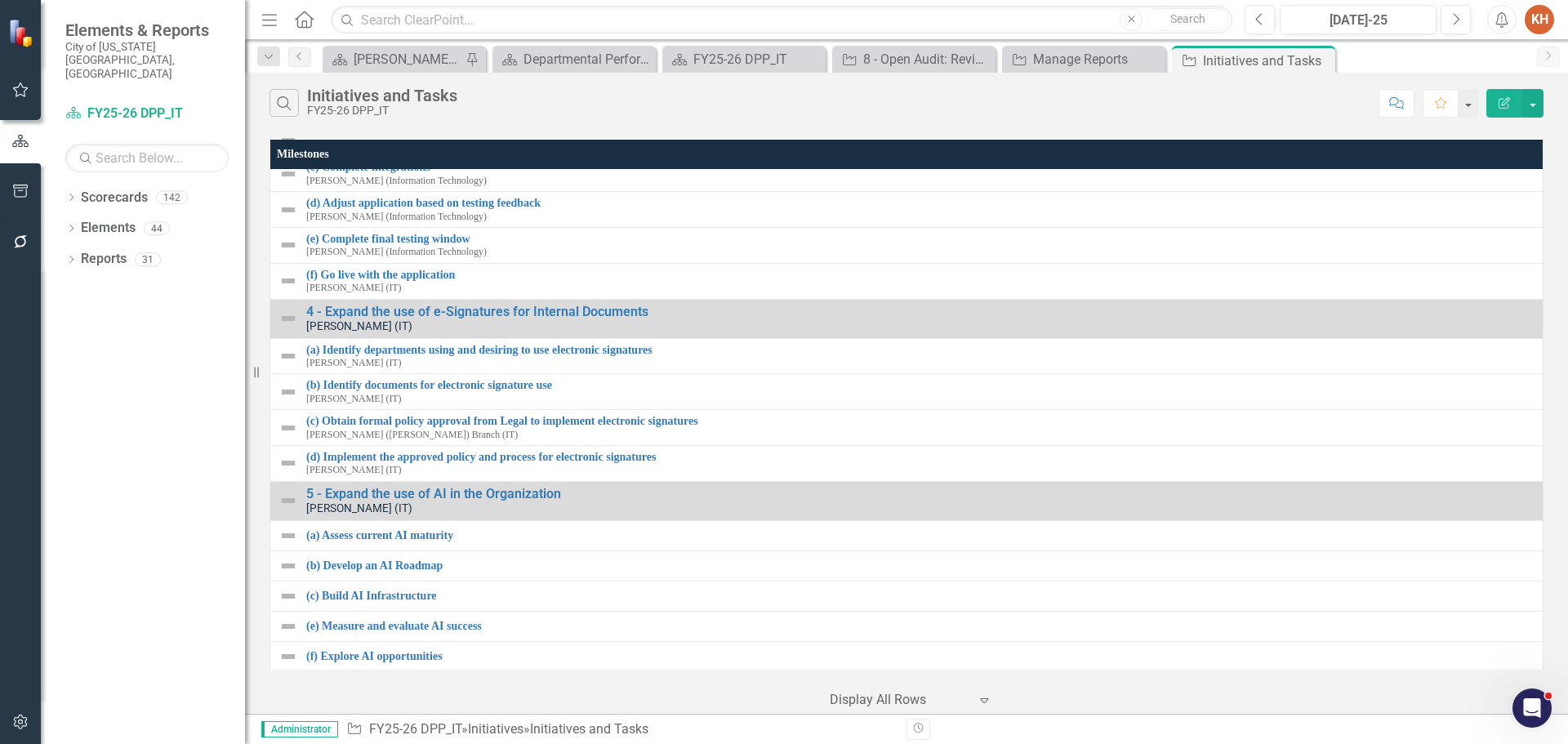
scroll to position [874, 0]
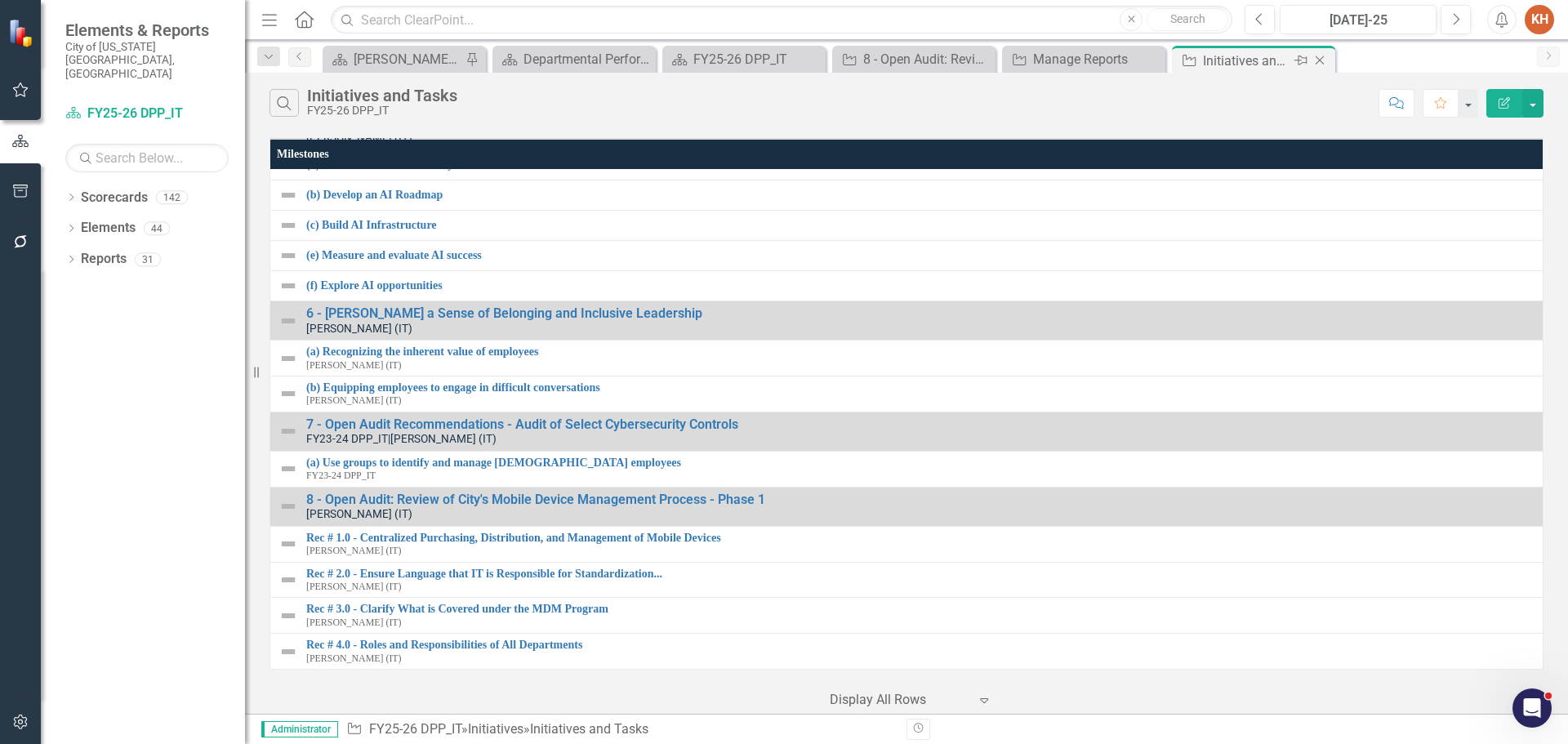
click at [1320, 58] on icon "Close" at bounding box center [1320, 60] width 17 height 13
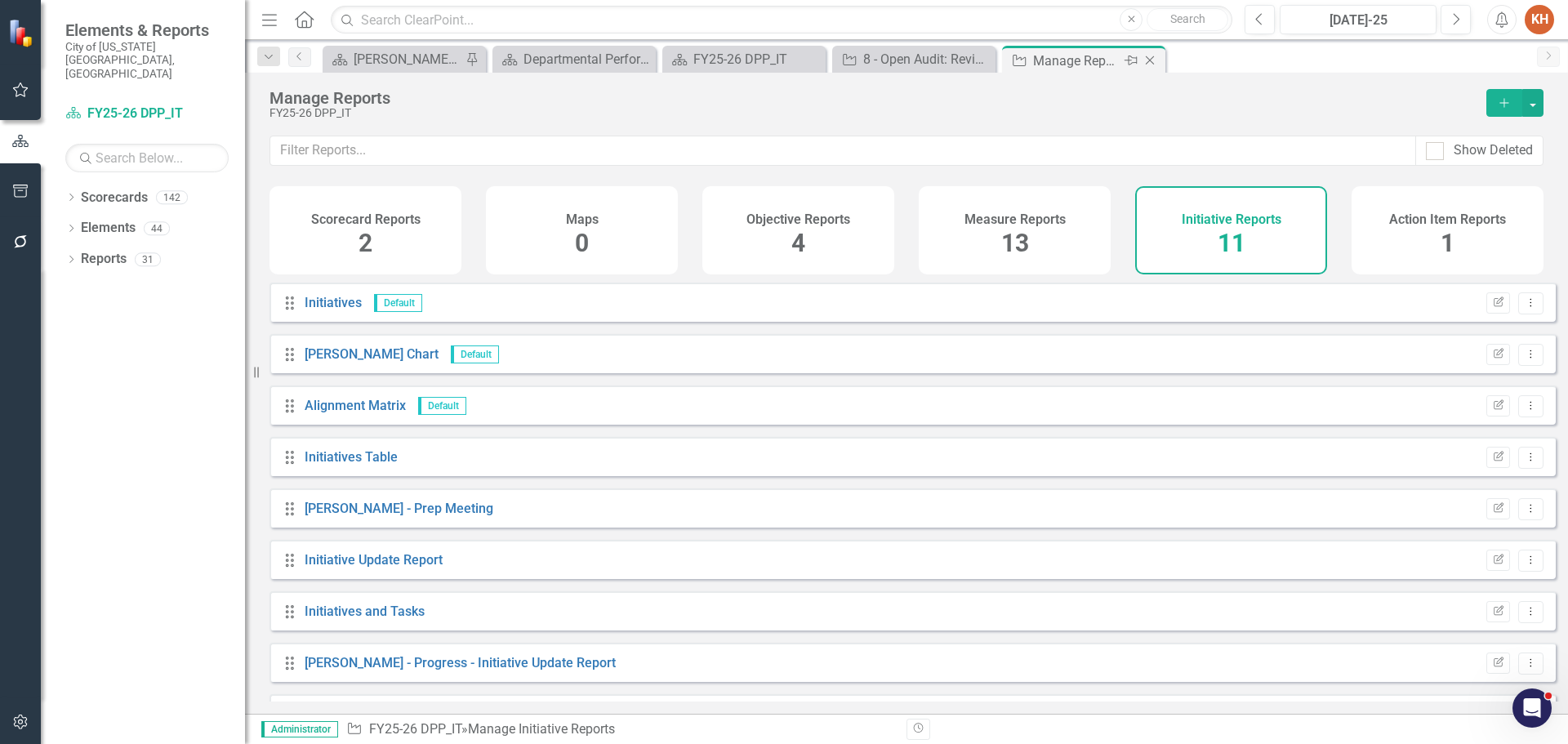
click at [1148, 61] on icon "Close" at bounding box center [1150, 60] width 17 height 13
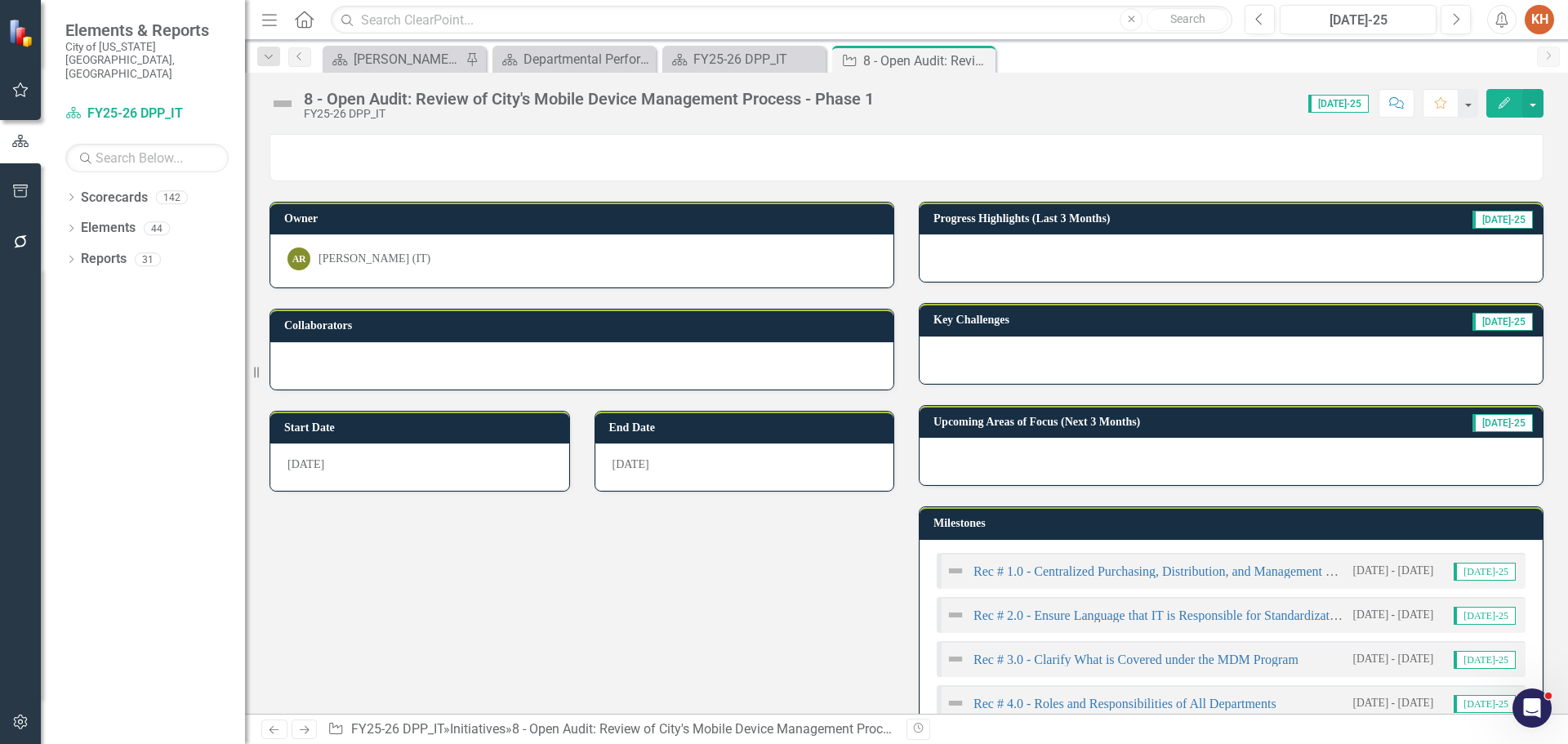
scroll to position [304, 0]
